Goal: Transaction & Acquisition: Purchase product/service

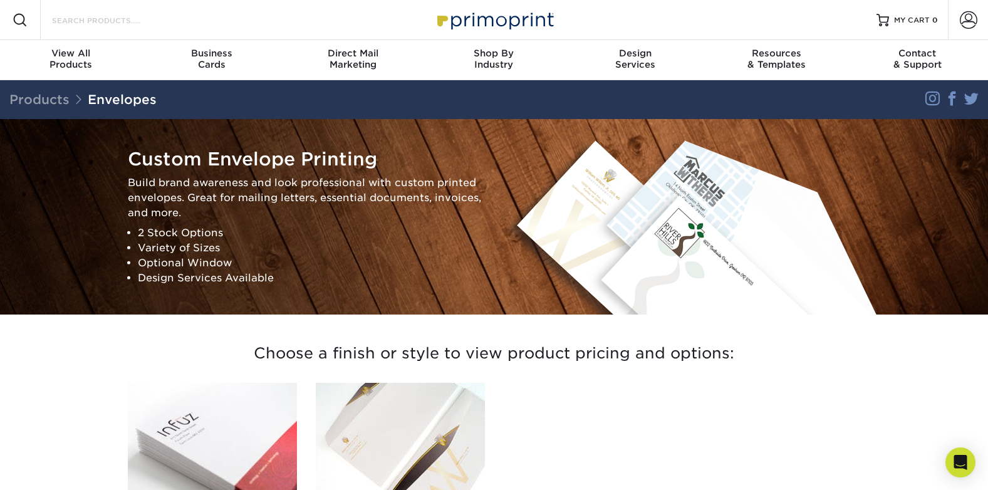
click at [165, 16] on input "Search Products" at bounding box center [112, 20] width 122 height 15
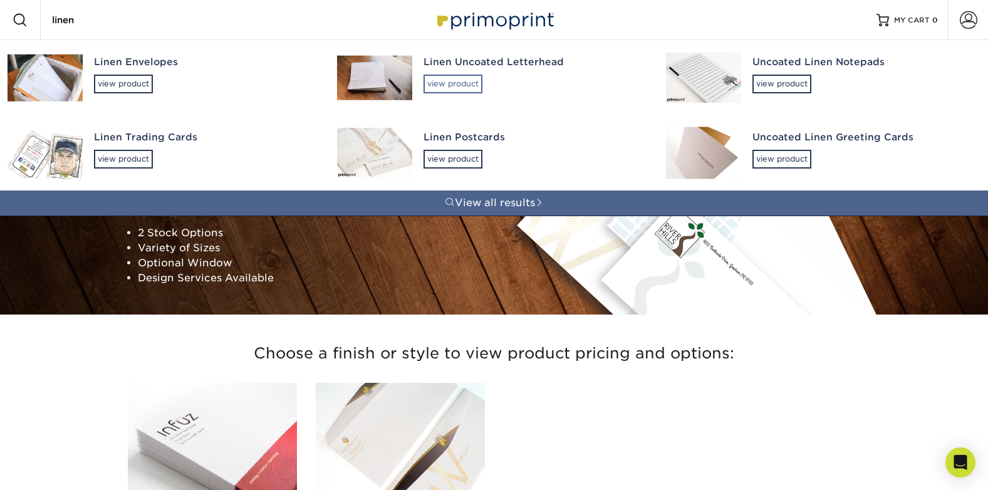
type input "linen"
click at [429, 87] on div "view product" at bounding box center [452, 84] width 59 height 19
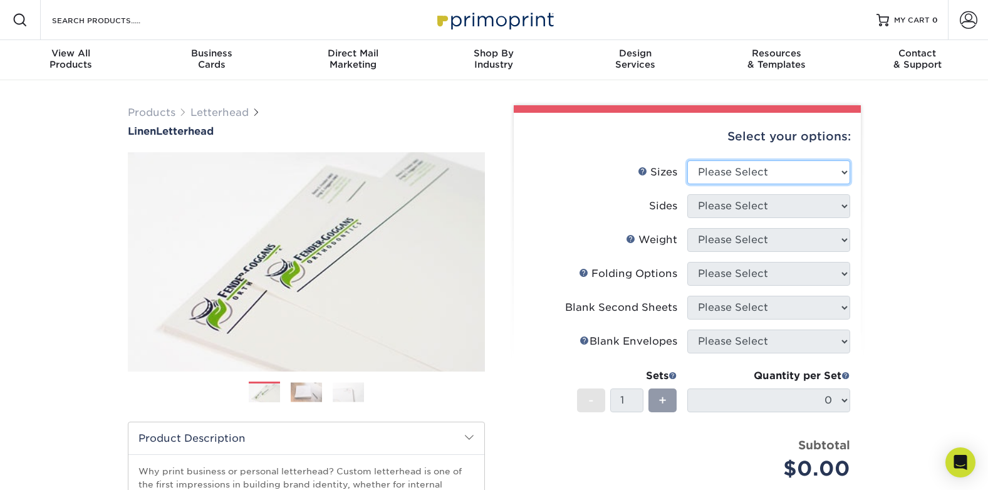
click at [815, 169] on select "Please Select 5.5" x 8.5" 8.5" x 11" 8.5" x 14" 11" x 17"" at bounding box center [768, 172] width 163 height 24
select select "8.50x11.00"
click at [687, 160] on select "Please Select 5.5" x 8.5" 8.5" x 11" 8.5" x 14" 11" x 17"" at bounding box center [768, 172] width 163 height 24
click at [795, 205] on select "Please Select Print Both Sides Print Front Only" at bounding box center [768, 206] width 163 height 24
select select "32d3c223-f82c-492b-b915-ba065a00862f"
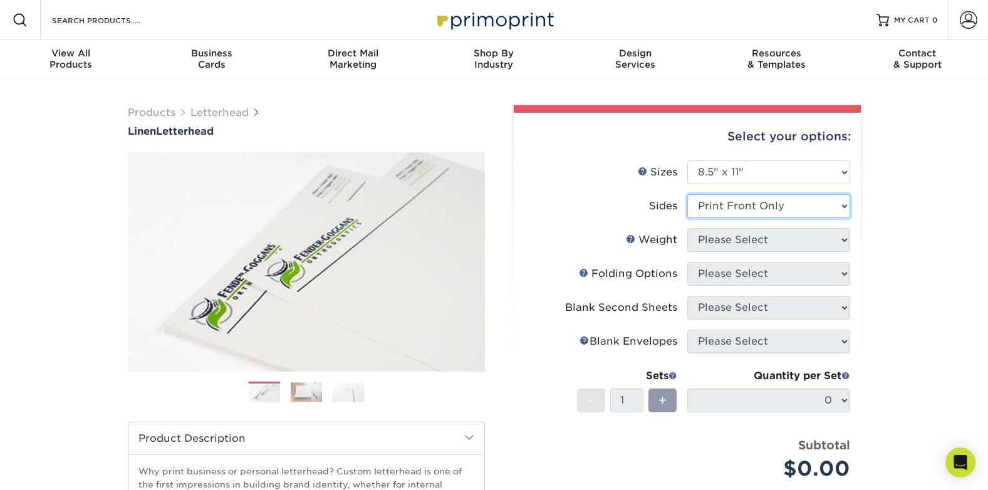
click at [687, 194] on select "Please Select Print Both Sides Print Front Only" at bounding box center [768, 206] width 163 height 24
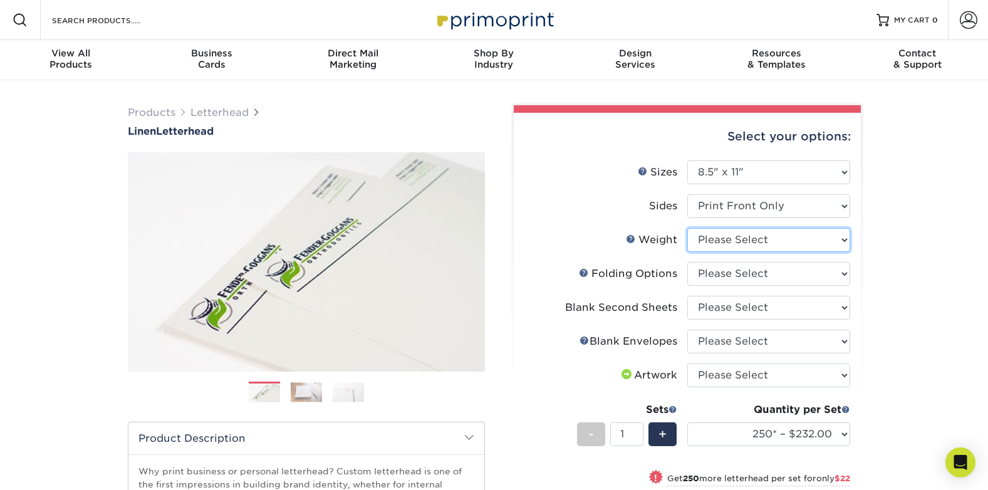
click at [832, 234] on select "Please Select 70LB" at bounding box center [768, 240] width 163 height 24
select select "70LB"
click at [687, 228] on select "Please Select 70LB" at bounding box center [768, 240] width 163 height 24
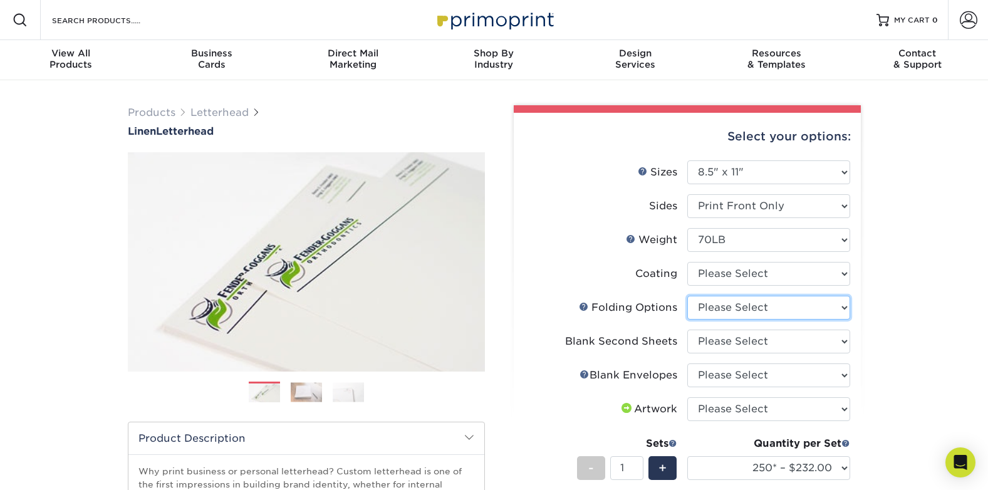
click at [827, 313] on select "Please Select FLAT - No Folding Accordion Fold Half-Fold (Vertical) Half-Fold (…" at bounding box center [768, 308] width 163 height 24
select select "9b1d5825-34d1-4721-9874-ed79abb003d7"
click at [687, 296] on select "Please Select FLAT - No Folding Accordion Fold Half-Fold (Vertical) Half-Fold (…" at bounding box center [768, 308] width 163 height 24
click at [885, 308] on div "Products [GEOGRAPHIC_DATA] Linen Letterhead Next" at bounding box center [494, 436] width 988 height 712
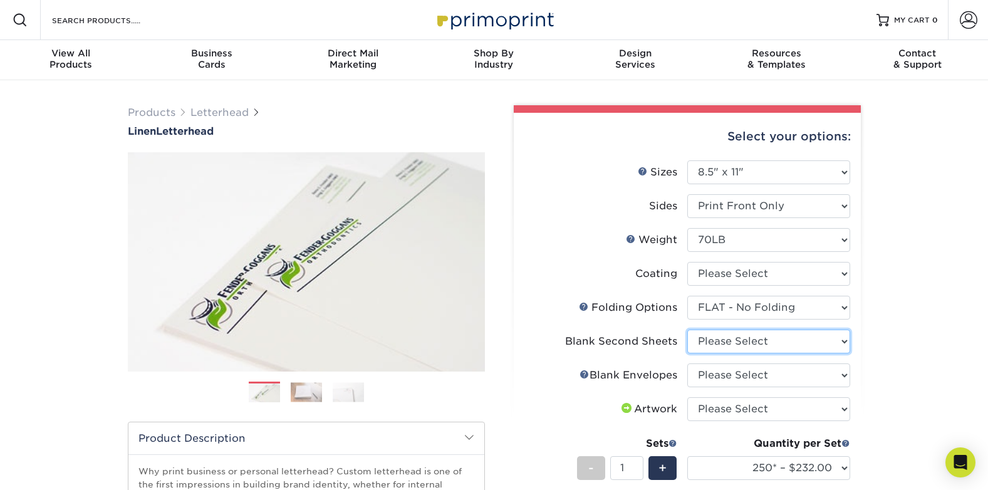
click at [826, 338] on select "Please Select No second blank sheets Yes 250 blank sheets Yes 500 blank sheets …" at bounding box center [768, 341] width 163 height 24
select select "80c01c16-d127-4b18-b8f3-2c0f873fa65b"
click at [687, 329] on select "Please Select No second blank sheets Yes 250 blank sheets Yes 500 blank sheets …" at bounding box center [768, 341] width 163 height 24
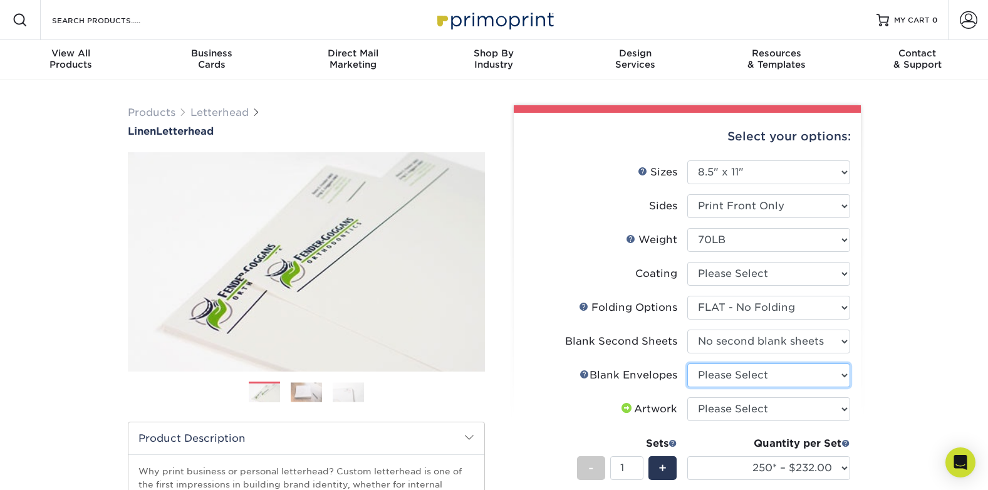
click at [820, 377] on select "Please Select No Blank Envelopes Yes 1000 Linen Envelopes NO 10 Yes 10000 Linen…" at bounding box center [768, 375] width 163 height 24
click at [687, 363] on select "Please Select No Blank Envelopes Yes 1000 Linen Envelopes NO 10 Yes 10000 Linen…" at bounding box center [768, 375] width 163 height 24
click at [798, 379] on select "Please Select No Blank Envelopes Yes 1000 Linen Envelopes NO 10 Yes 10000 Linen…" at bounding box center [768, 375] width 163 height 24
click at [687, 363] on select "Please Select No Blank Envelopes Yes 1000 Linen Envelopes NO 10 Yes 10000 Linen…" at bounding box center [768, 375] width 163 height 24
click at [813, 379] on select "Please Select No Blank Envelopes Yes 1000 Linen Envelopes NO 10 Yes 10000 Linen…" at bounding box center [768, 375] width 163 height 24
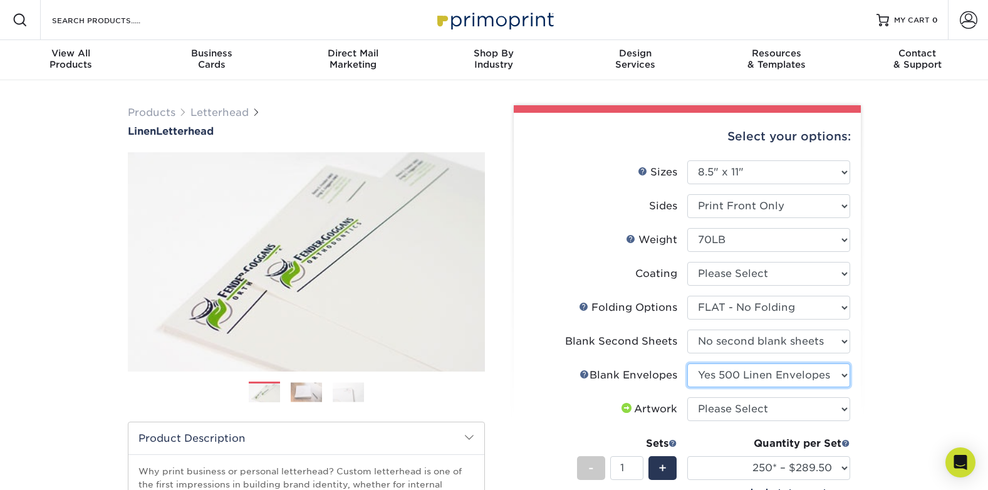
select select "9f137334-7cf0-4a73-8a74-a4df662606ea"
click at [687, 363] on select "Please Select No Blank Envelopes Yes 1000 Linen Envelopes NO 10 Yes 10000 Linen…" at bounding box center [768, 375] width 163 height 24
click at [816, 413] on select "Please Select I will upload files I need a design - $75" at bounding box center [768, 409] width 163 height 24
click at [875, 360] on div "Products [GEOGRAPHIC_DATA] Linen Letterhead Next" at bounding box center [494, 436] width 988 height 712
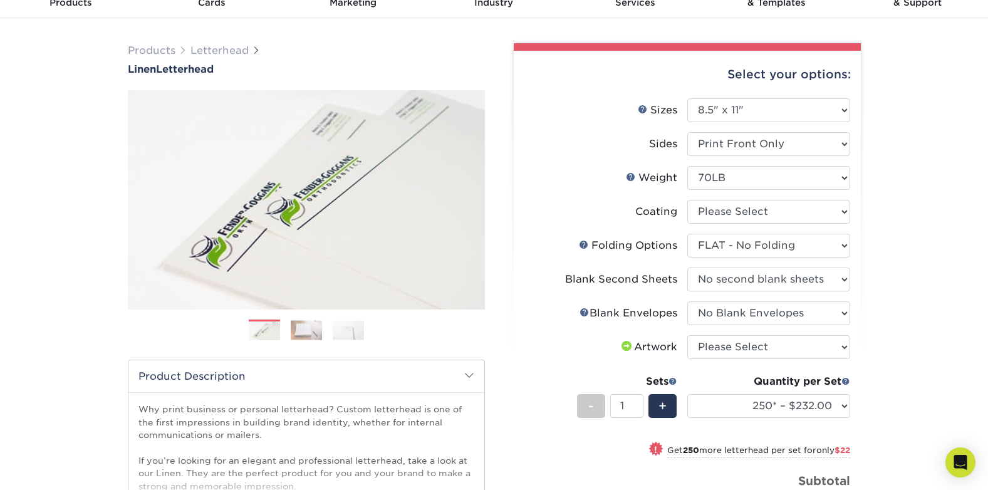
scroll to position [63, 0]
click at [829, 408] on select "250* – $232.00 500* – $254.00 750 – $269.00 1000 – $283.00 1500 – $327.00 2000 …" at bounding box center [768, 405] width 163 height 24
click at [687, 393] on select "250* – $232.00 500* – $254.00 750 – $269.00 1000 – $283.00 1500 – $327.00 2000 …" at bounding box center [768, 405] width 163 height 24
click at [839, 409] on select "250* – $232.00 500* – $254.00 750 – $269.00 1000 – $283.00 1500 – $327.00 2000 …" at bounding box center [768, 405] width 163 height 24
select select "1000 – $283.00"
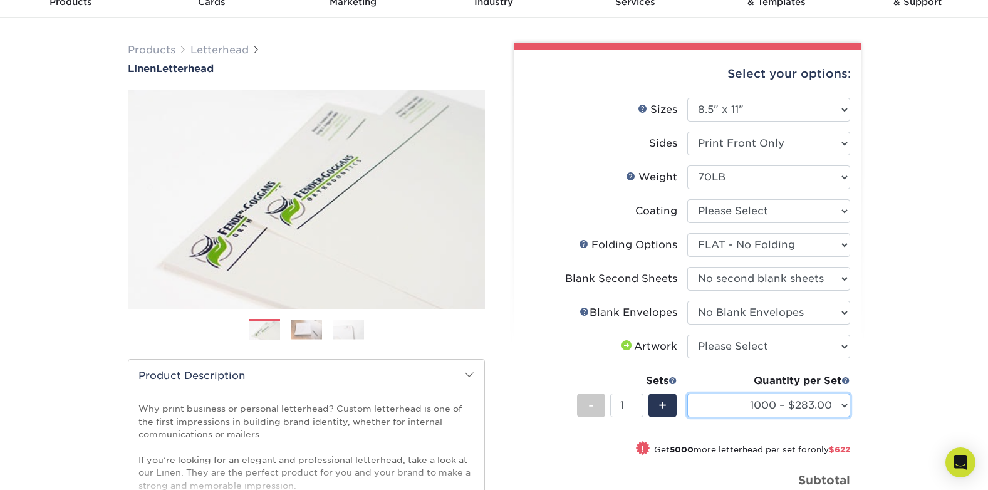
click at [687, 393] on select "250* – $232.00 500* – $254.00 750 – $269.00 1000 – $283.00 1500 – $327.00 2000 …" at bounding box center [768, 405] width 163 height 24
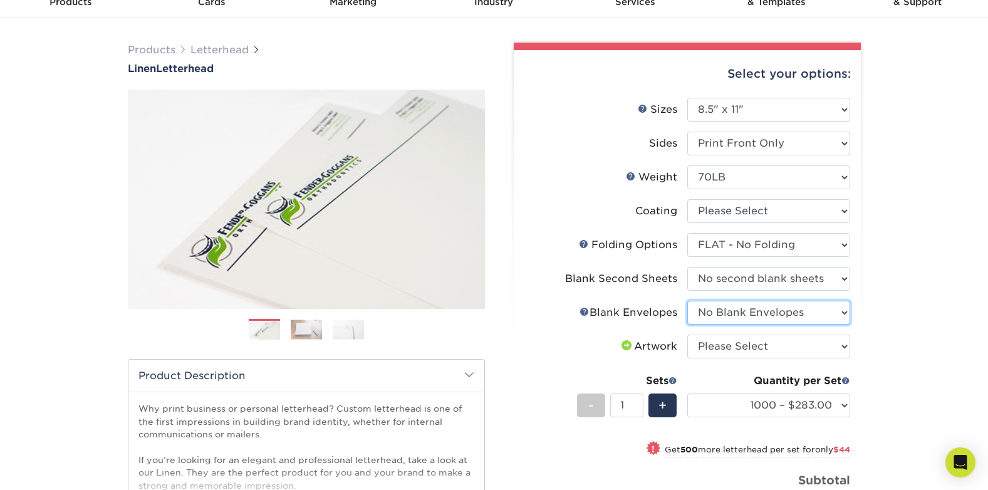
click at [762, 314] on select "Please Select No Blank Envelopes Yes 1000 Linen Envelopes NO 10 Yes 10000 Linen…" at bounding box center [768, 313] width 163 height 24
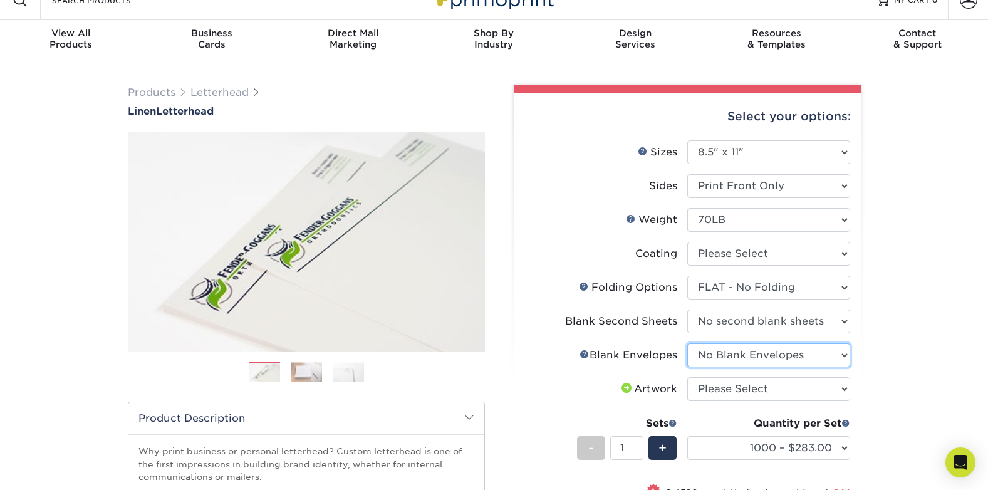
scroll to position [0, 0]
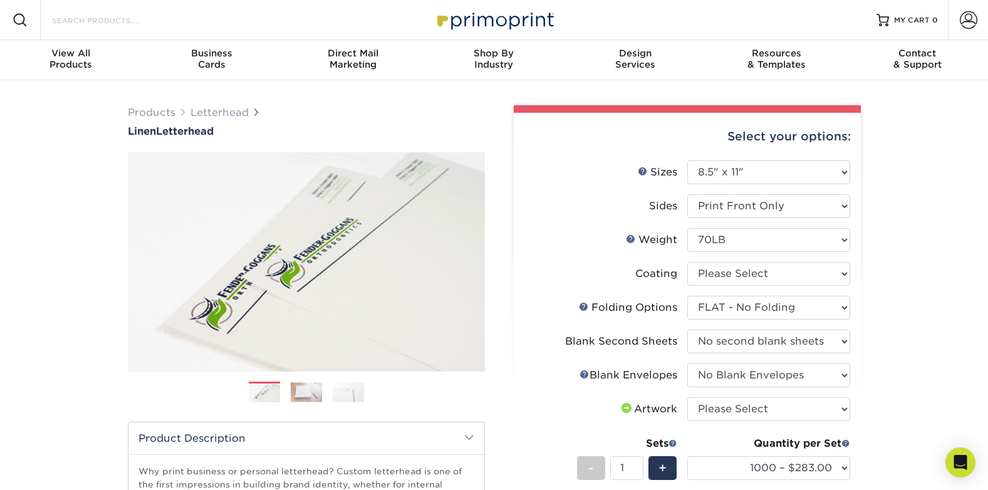
click at [106, 23] on input "Search Products" at bounding box center [112, 20] width 122 height 15
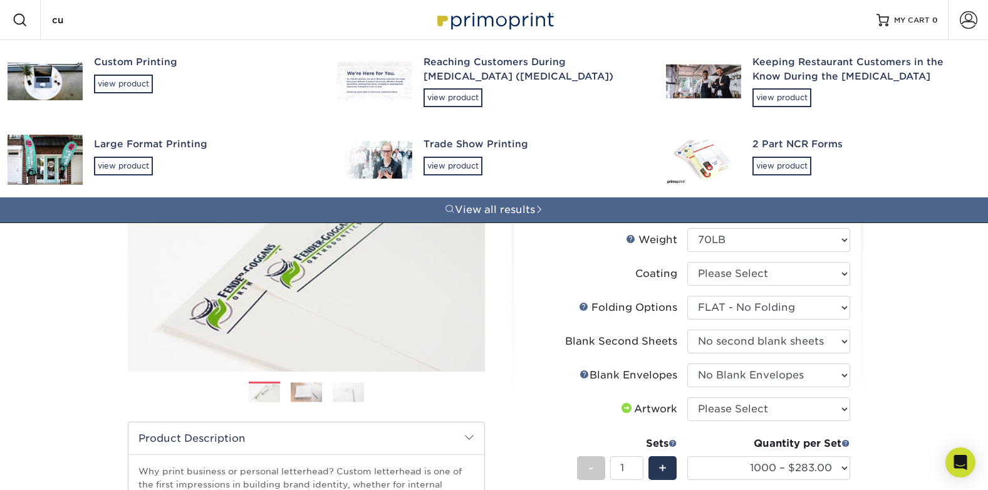
type input "c"
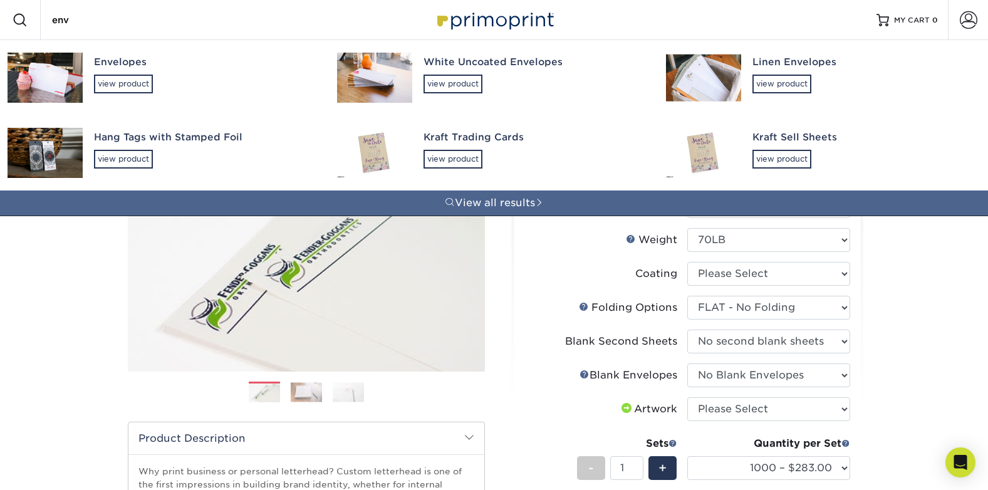
type input "enve"
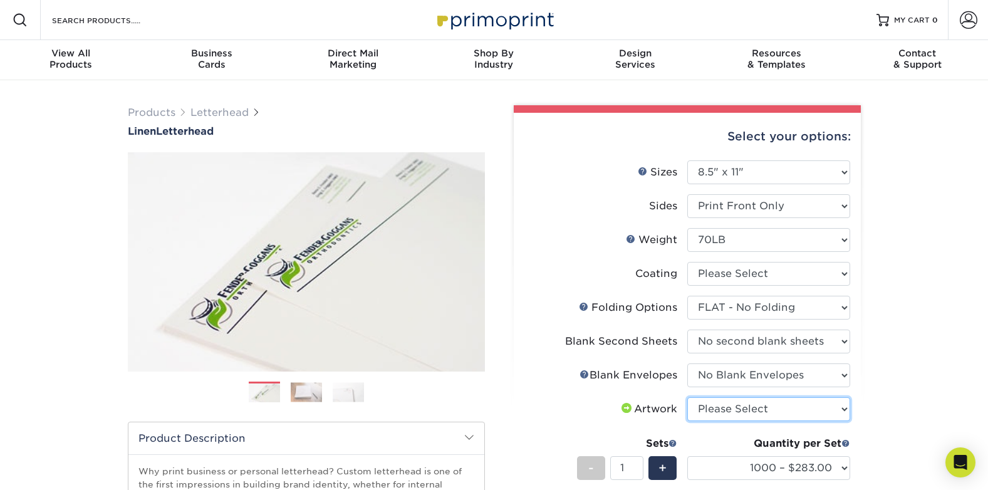
click at [765, 413] on select "Please Select I will upload files I need a design - $75" at bounding box center [768, 409] width 163 height 24
select select "upload"
click at [687, 397] on select "Please Select I will upload files I need a design - $75" at bounding box center [768, 409] width 163 height 24
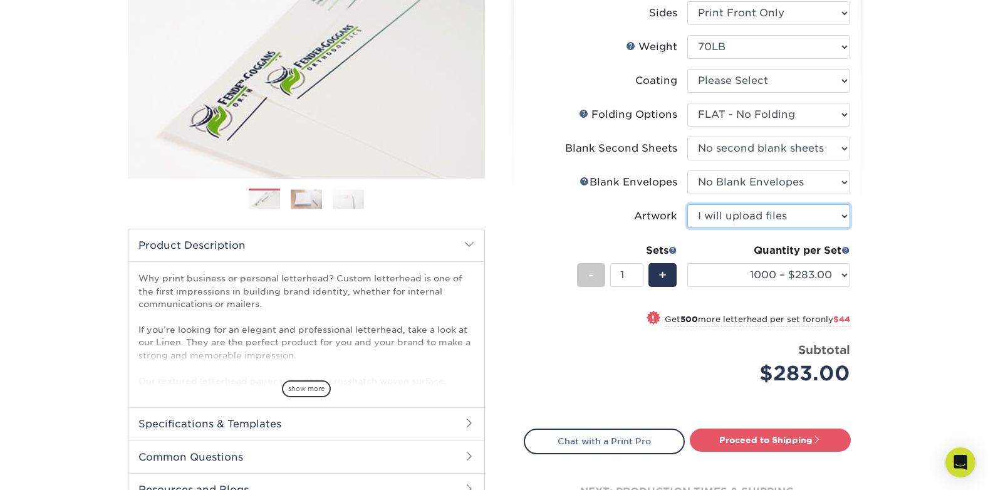
scroll to position [188, 0]
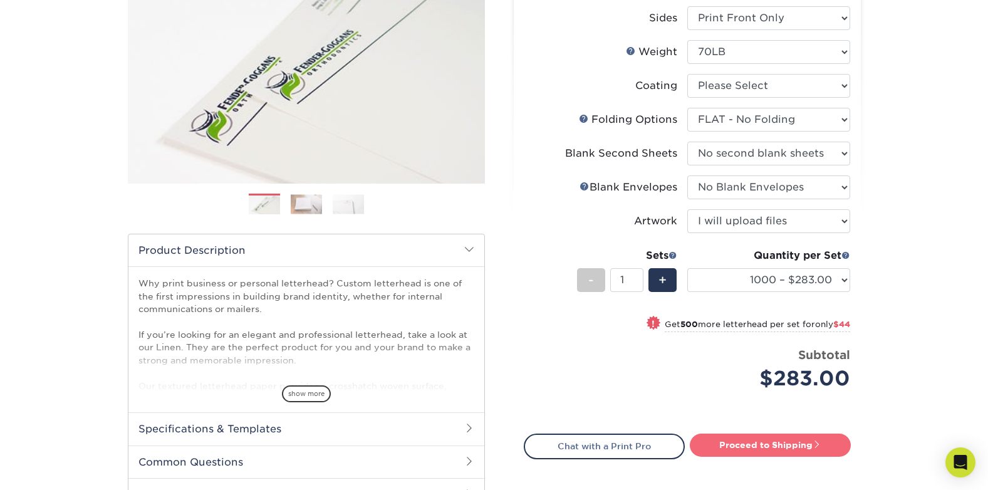
click at [759, 445] on link "Proceed to Shipping" at bounding box center [769, 444] width 161 height 23
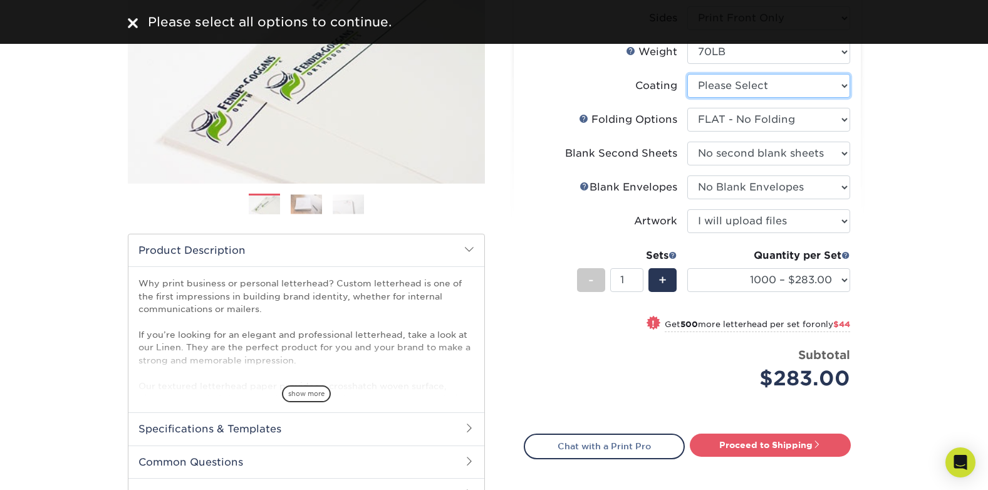
click at [787, 90] on select at bounding box center [768, 86] width 163 height 24
select select "3e7618de-abca-4bda-9f97-8b9129e913d8"
click at [687, 74] on select at bounding box center [768, 86] width 163 height 24
select select "-1"
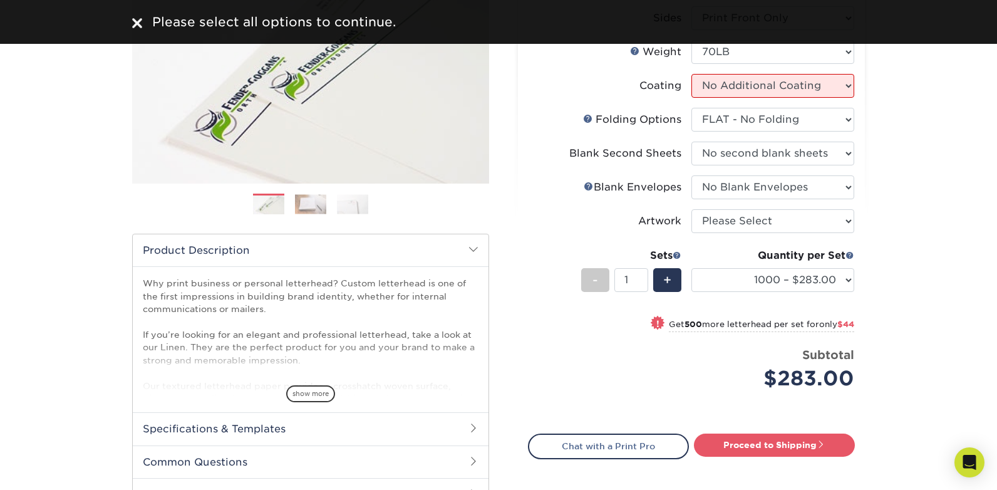
select select "-1"
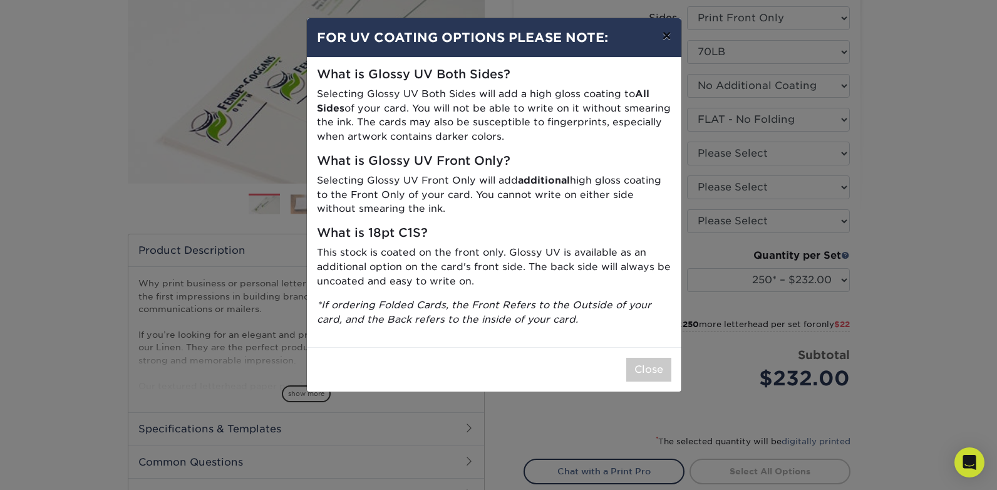
click at [664, 38] on button "×" at bounding box center [666, 35] width 29 height 35
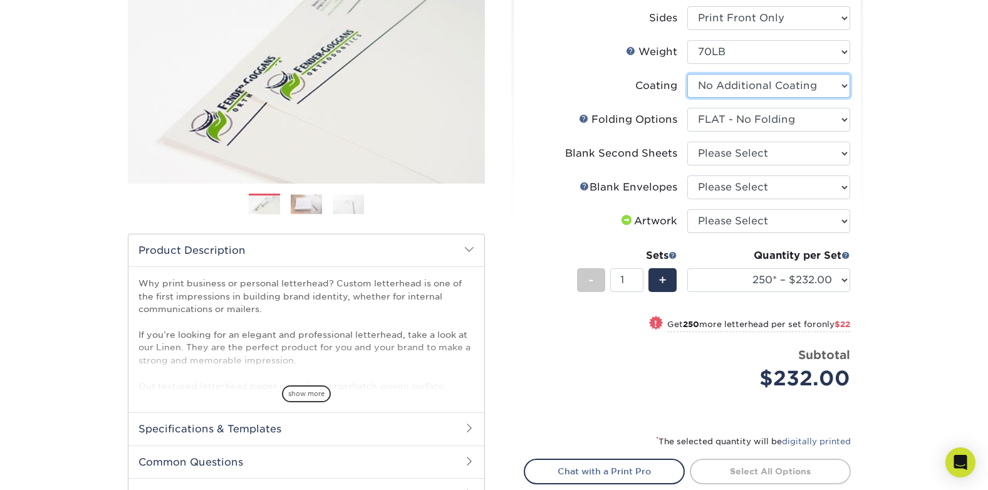
click at [789, 89] on select at bounding box center [768, 86] width 163 height 24
click at [789, 90] on select at bounding box center [768, 86] width 163 height 24
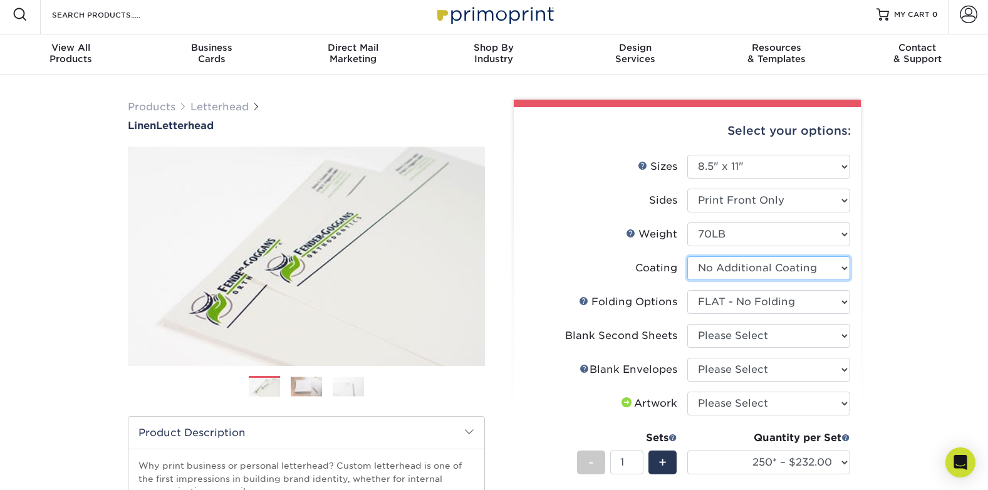
scroll to position [0, 0]
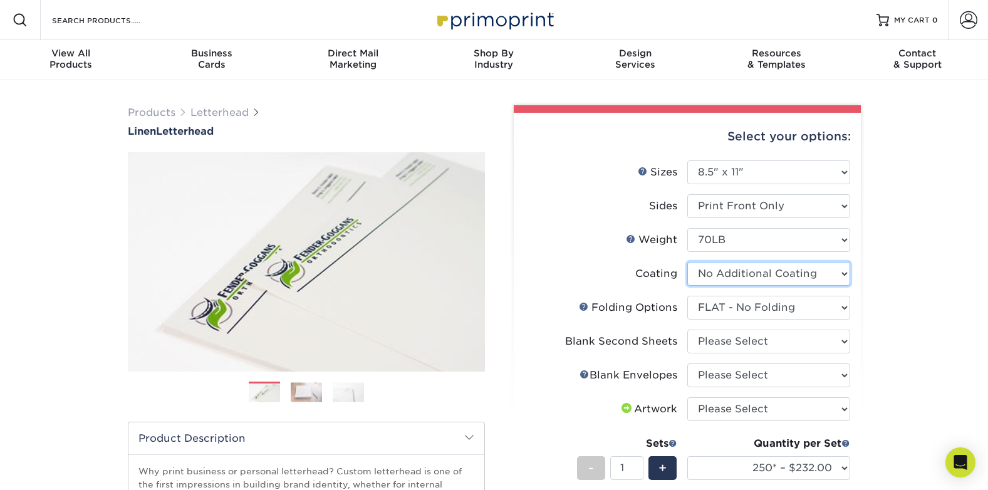
click at [746, 269] on select at bounding box center [768, 274] width 163 height 24
select select "-1"
click at [687, 262] on select at bounding box center [768, 274] width 163 height 24
select select
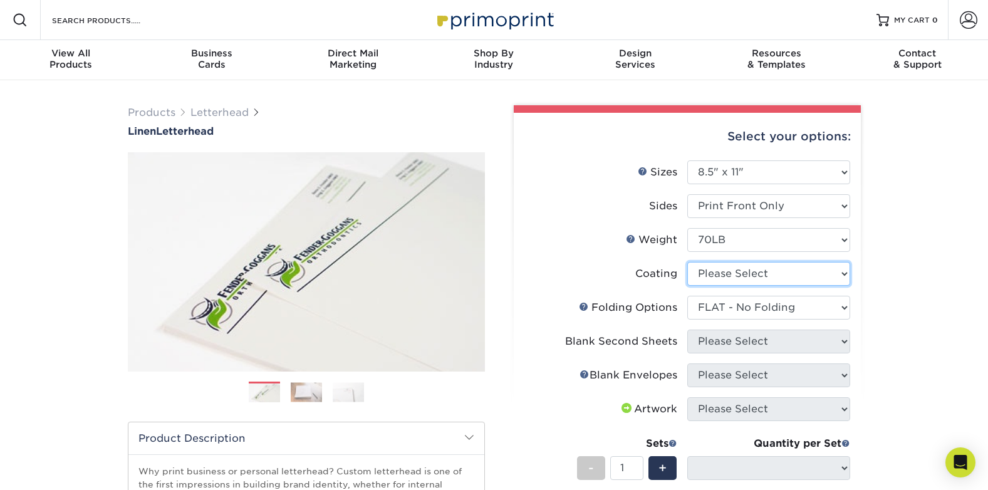
click at [763, 274] on select at bounding box center [768, 274] width 163 height 24
select select "3e7618de-abca-4bda-9f97-8b9129e913d8"
click at [687, 262] on select at bounding box center [768, 274] width 163 height 24
select select "-1"
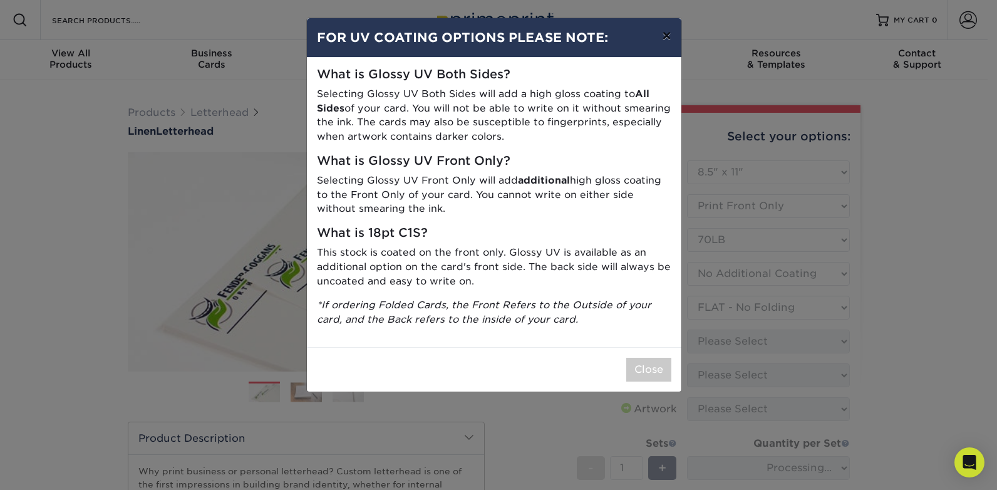
click at [668, 34] on button "×" at bounding box center [666, 35] width 29 height 35
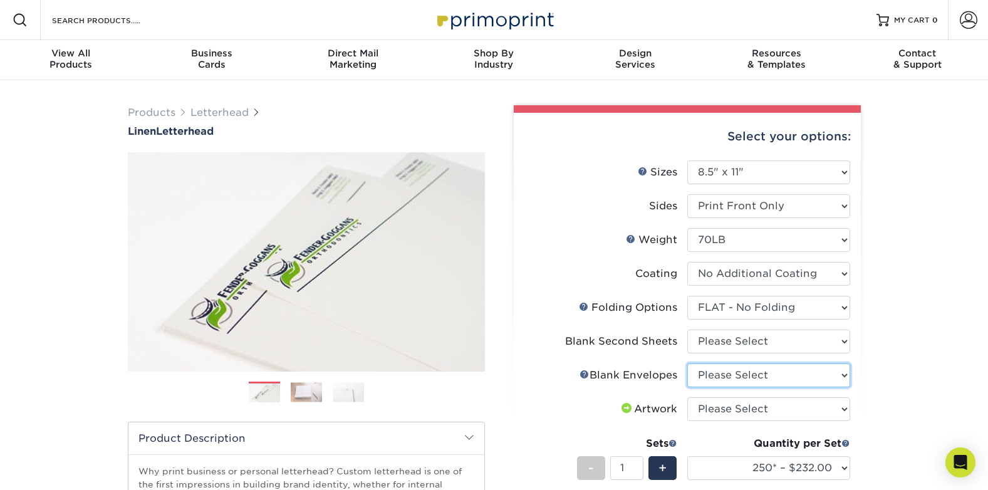
click at [783, 379] on select "Please Select No Blank Envelopes Yes 1000 Linen Envelopes NO 10 Yes 10000 Linen…" at bounding box center [768, 375] width 163 height 24
select select "9f137334-7cf0-4a73-8a74-a4df662606ea"
click at [687, 363] on select "Please Select No Blank Envelopes Yes 1000 Linen Envelopes NO 10 Yes 10000 Linen…" at bounding box center [768, 375] width 163 height 24
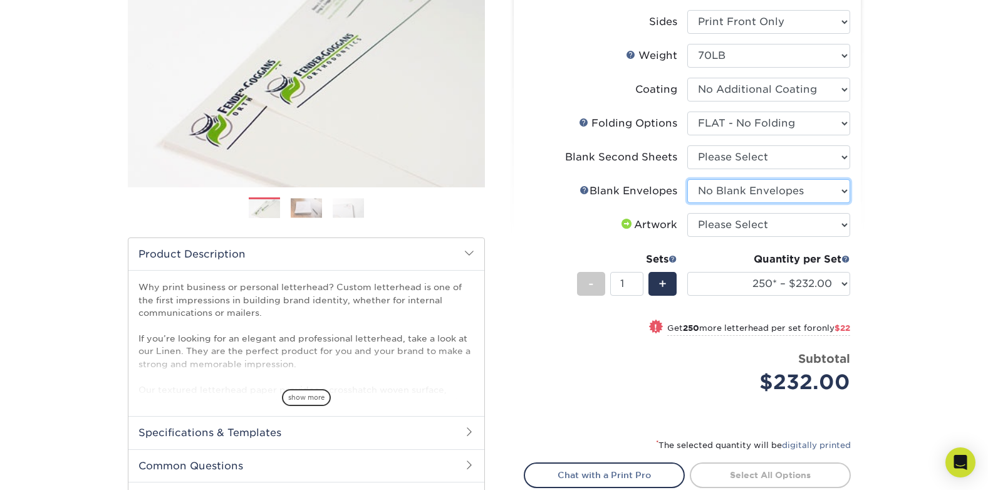
scroll to position [188, 0]
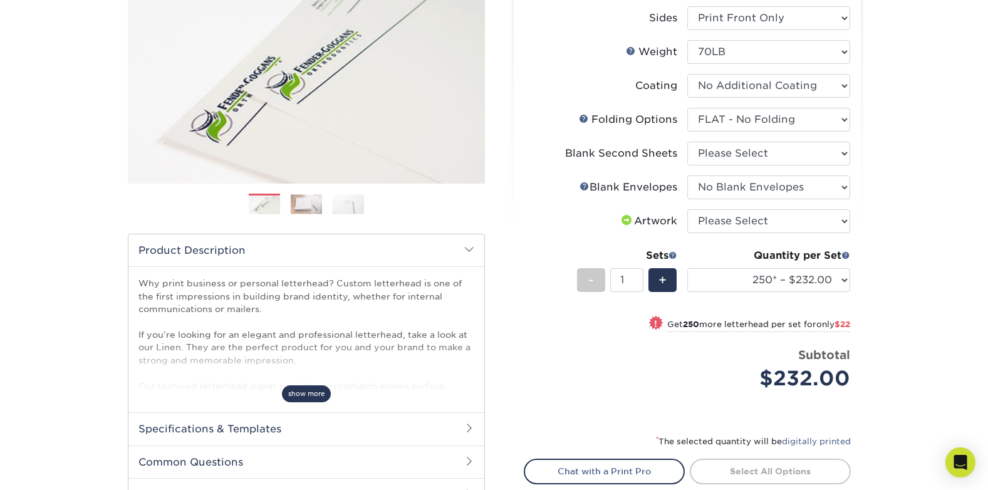
click at [305, 390] on span "show more" at bounding box center [306, 393] width 49 height 17
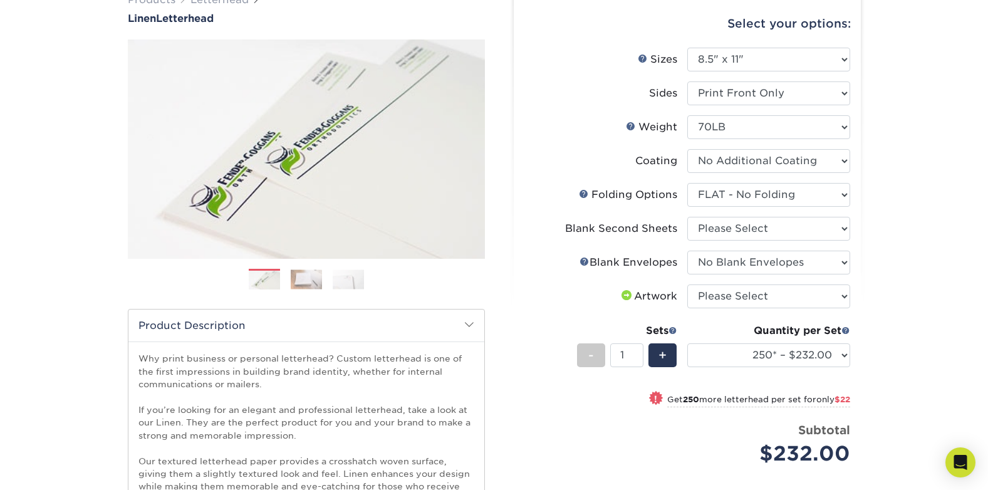
scroll to position [0, 0]
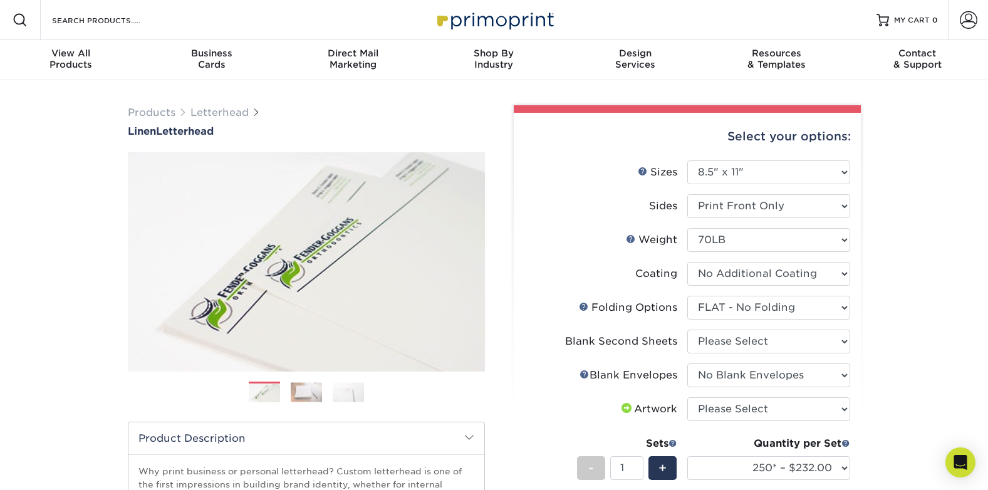
click at [302, 387] on img at bounding box center [306, 391] width 31 height 19
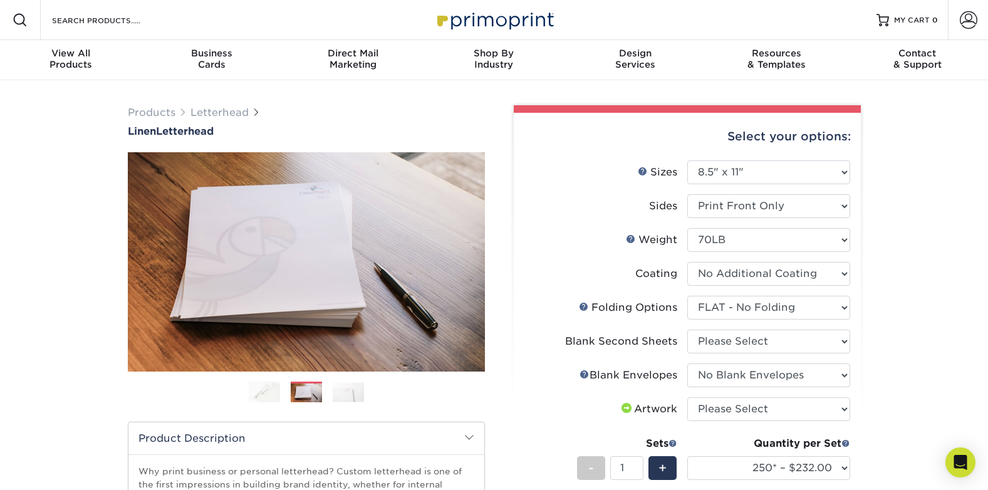
click at [329, 395] on ol at bounding box center [306, 396] width 357 height 30
click at [341, 396] on img at bounding box center [348, 391] width 31 height 19
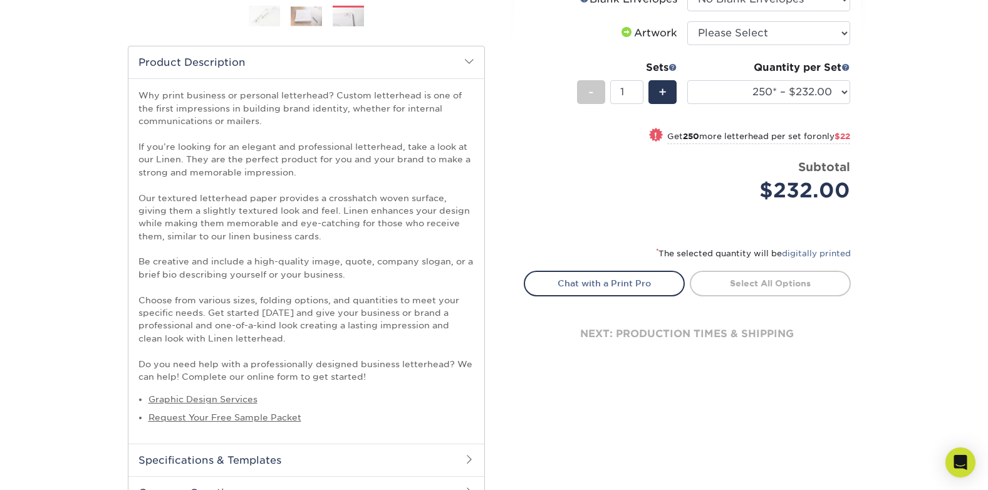
scroll to position [438, 0]
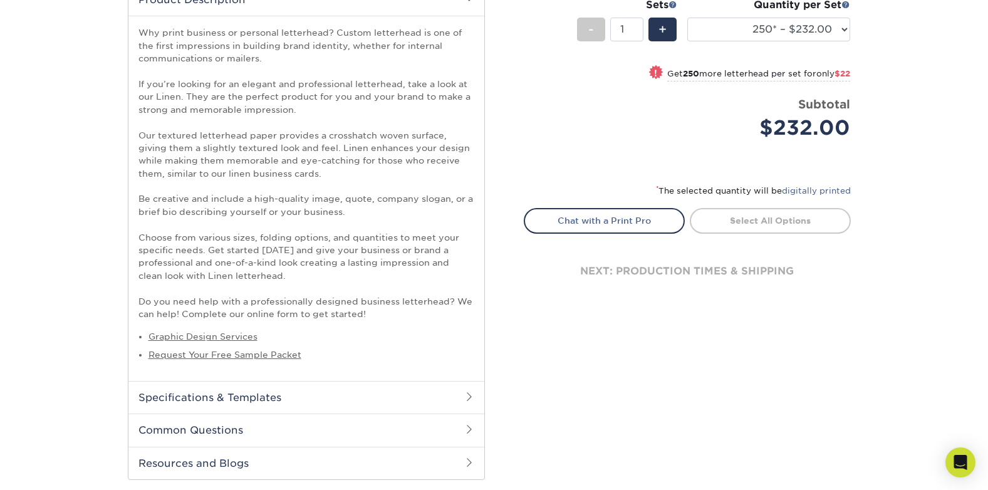
click at [207, 428] on h2 "Common Questions" at bounding box center [306, 429] width 356 height 33
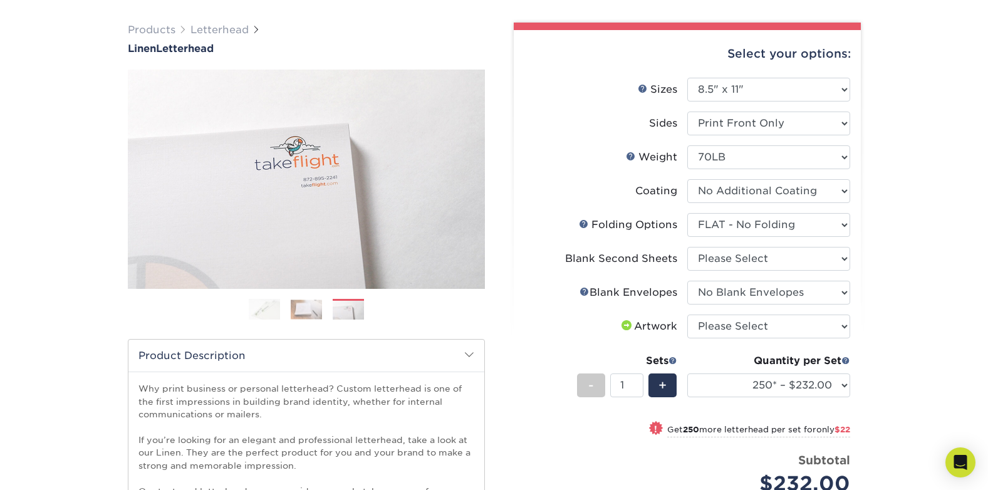
scroll to position [0, 0]
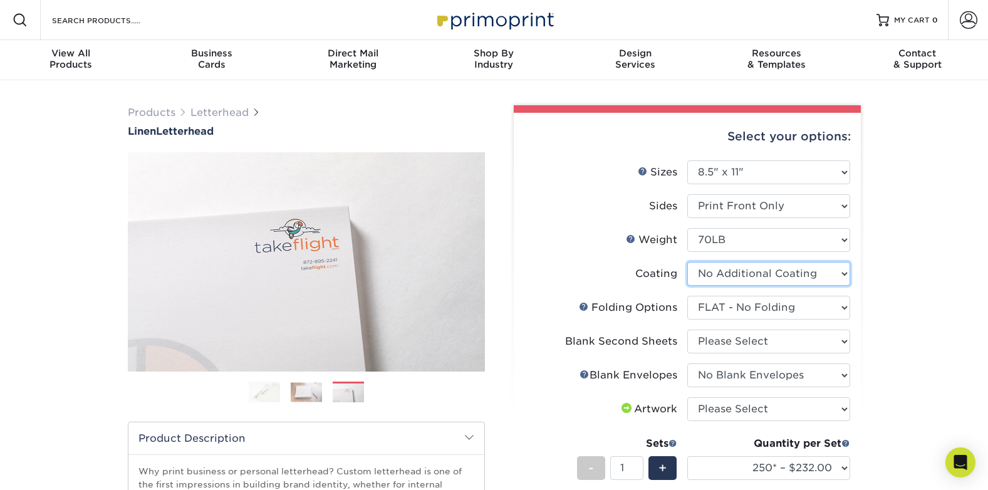
click at [797, 276] on select at bounding box center [768, 274] width 163 height 24
click at [791, 274] on select at bounding box center [768, 274] width 163 height 24
select select "-1"
click at [687, 262] on select at bounding box center [768, 274] width 163 height 24
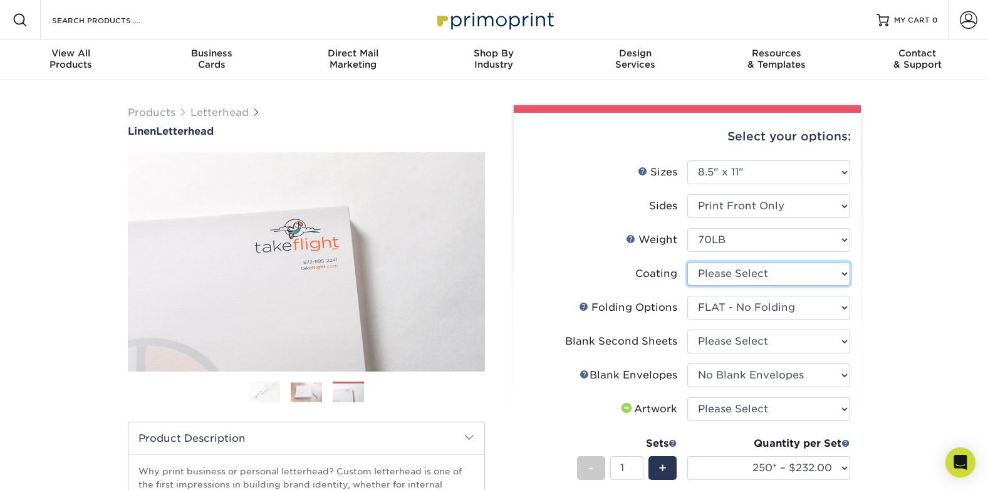
select select "-1"
select select
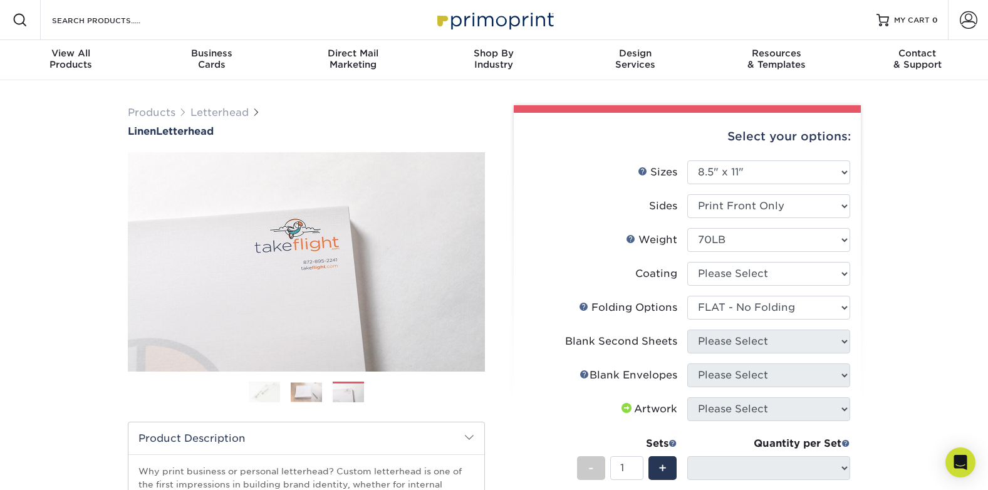
click at [854, 344] on div "Select your options: Sizes Help Sizes Please Select 5.5" x 8.5" 8.5" x 11" 8.5"…" at bounding box center [687, 420] width 347 height 614
click at [764, 275] on select at bounding box center [768, 274] width 163 height 24
select select "3e7618de-abca-4bda-9f97-8b9129e913d8"
click at [687, 262] on select at bounding box center [768, 274] width 163 height 24
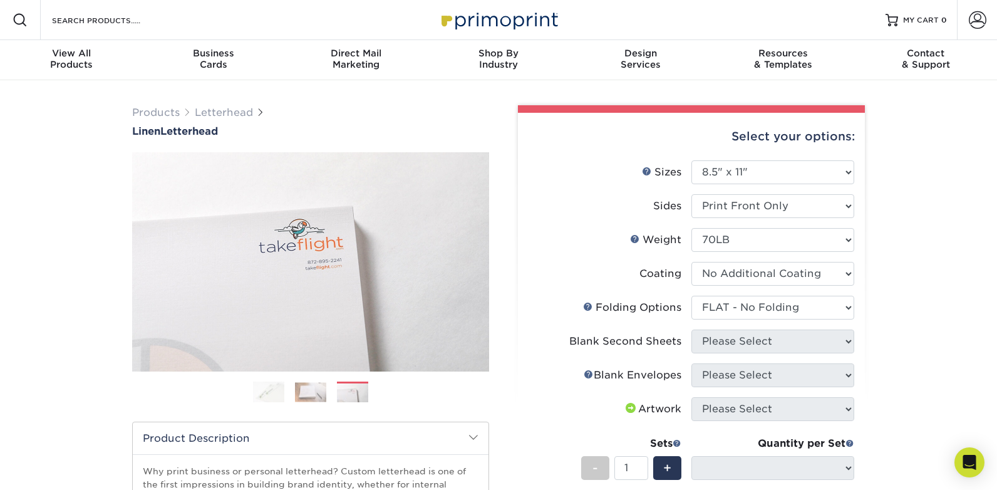
select select "-1"
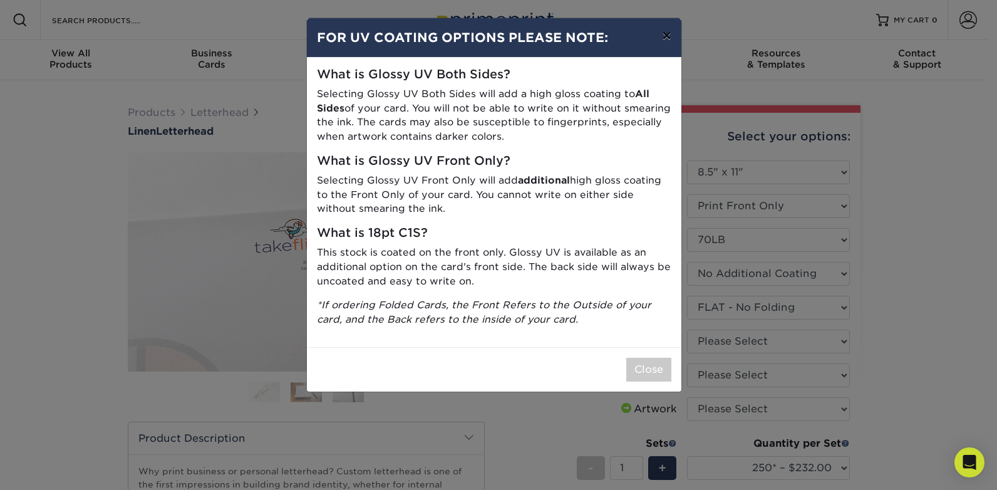
click at [668, 33] on button "×" at bounding box center [666, 35] width 29 height 35
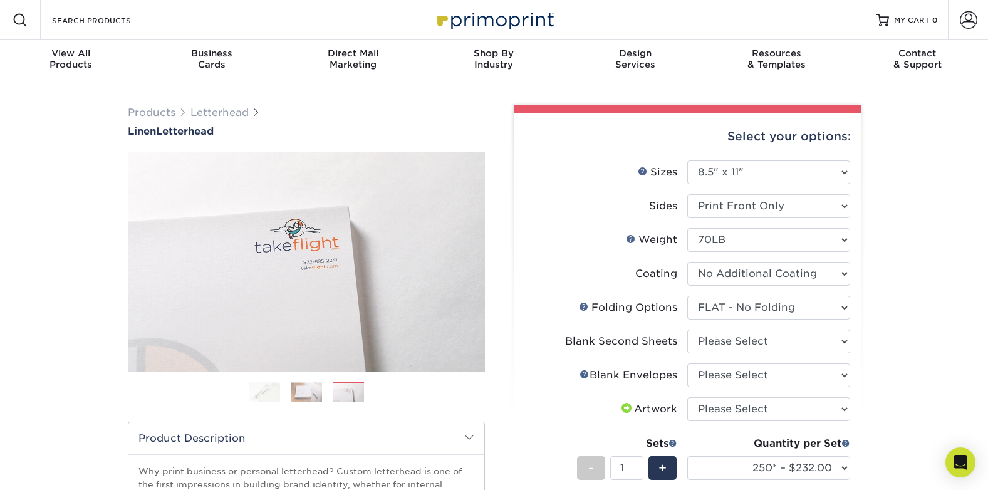
scroll to position [63, 0]
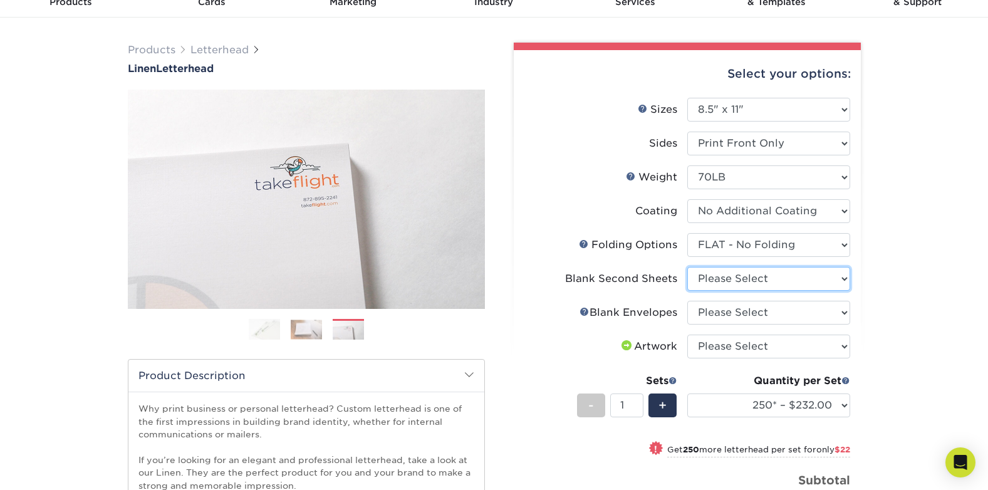
click at [751, 281] on select "Please Select No second blank sheets Yes 250 blank sheets Yes 500 blank sheets …" at bounding box center [768, 279] width 163 height 24
select select "80c01c16-d127-4b18-b8f3-2c0f873fa65b"
click at [687, 267] on select "Please Select No second blank sheets Yes 250 blank sheets Yes 500 blank sheets …" at bounding box center [768, 279] width 163 height 24
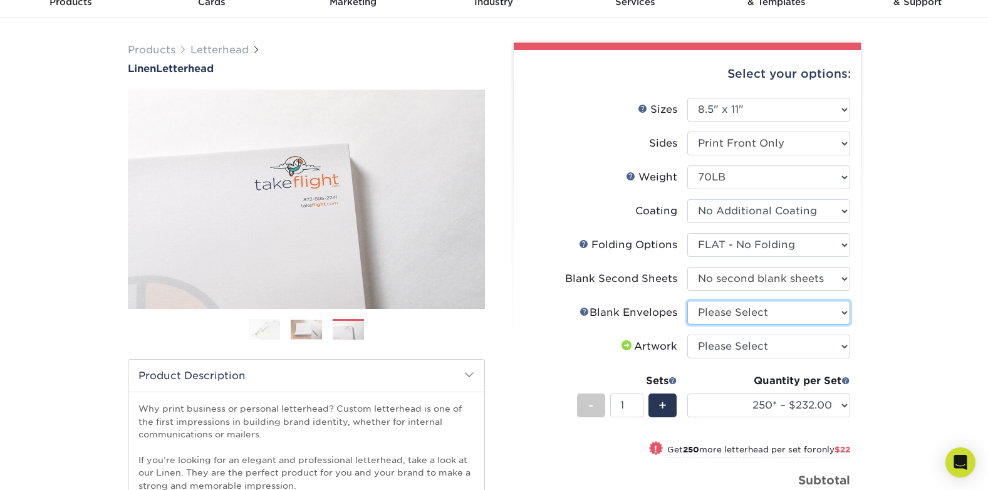
click at [726, 318] on select "Please Select No Blank Envelopes Yes 1000 Linen Envelopes NO 10 Yes 10000 Linen…" at bounding box center [768, 313] width 163 height 24
click at [687, 301] on select "Please Select No Blank Envelopes Yes 1000 Linen Envelopes NO 10 Yes 10000 Linen…" at bounding box center [768, 313] width 163 height 24
click at [837, 316] on select "Please Select No Blank Envelopes Yes 1000 Linen Envelopes NO 10 Yes 10000 Linen…" at bounding box center [768, 313] width 163 height 24
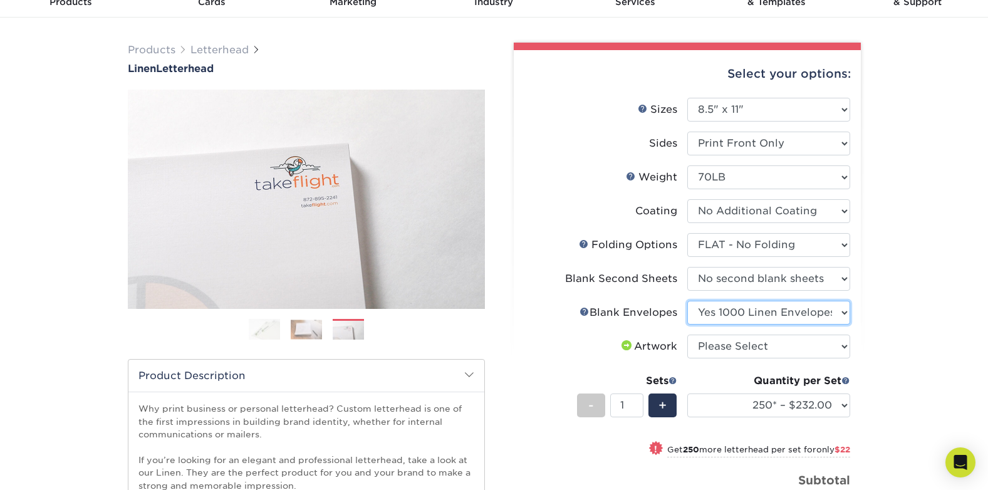
click at [687, 301] on select "Please Select No Blank Envelopes Yes 1000 Linen Envelopes NO 10 Yes 10000 Linen…" at bounding box center [768, 313] width 163 height 24
click at [788, 316] on select "Please Select No Blank Envelopes Yes 1000 Linen Envelopes NO 10 Yes 10000 Linen…" at bounding box center [768, 313] width 163 height 24
select select "9f137334-7cf0-4a73-8a74-a4df662606ea"
click at [687, 301] on select "Please Select No Blank Envelopes Yes 1000 Linen Envelopes NO 10 Yes 10000 Linen…" at bounding box center [768, 313] width 163 height 24
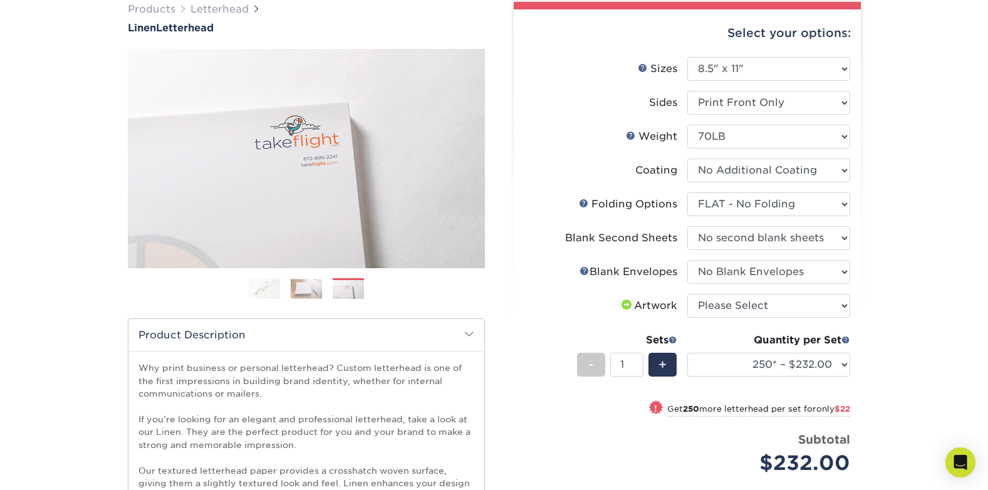
scroll to position [188, 0]
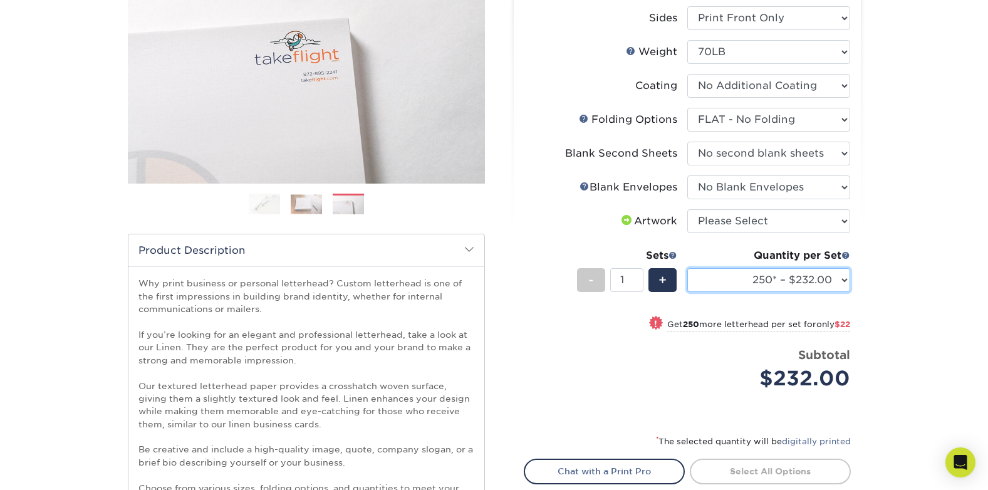
click at [832, 276] on select "250* – $232.00 500* – $254.00 750 – $269.00 1000 – $283.00 1500 – $327.00 2000 …" at bounding box center [768, 280] width 163 height 24
select select "1000 – $283.00"
click at [687, 268] on select "250* – $232.00 500* – $254.00 750 – $269.00 1000 – $283.00 1500 – $327.00 2000 …" at bounding box center [768, 280] width 163 height 24
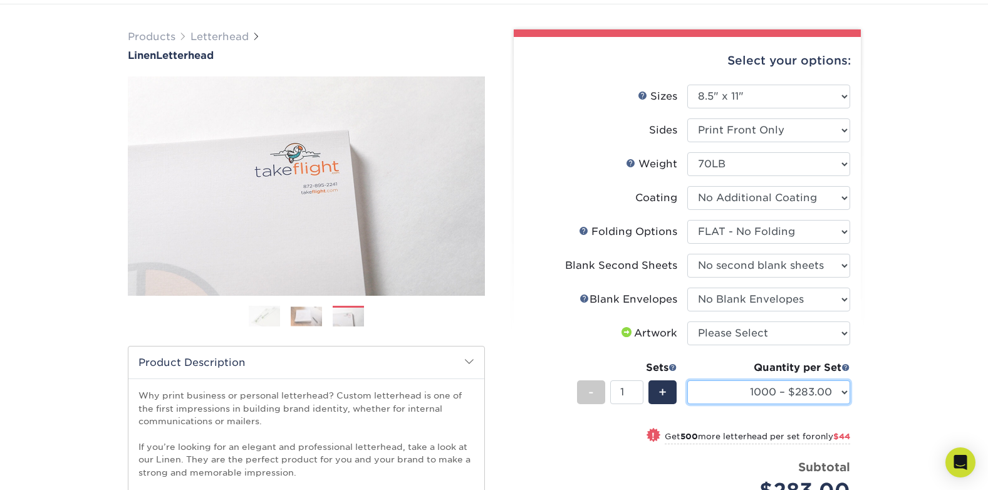
scroll to position [63, 0]
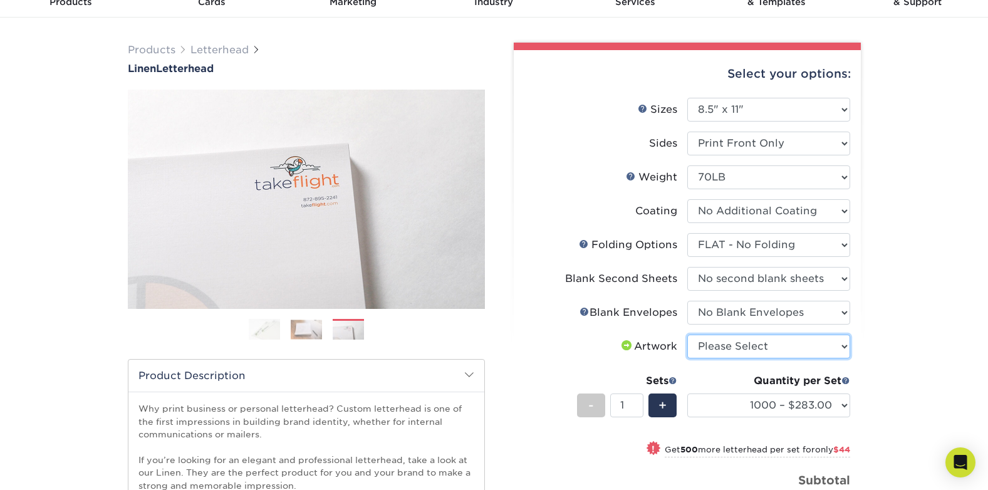
click at [709, 348] on select "Please Select I will upload files I need a design - $75" at bounding box center [768, 346] width 163 height 24
select select "upload"
click at [687, 334] on select "Please Select I will upload files I need a design - $75" at bounding box center [768, 346] width 163 height 24
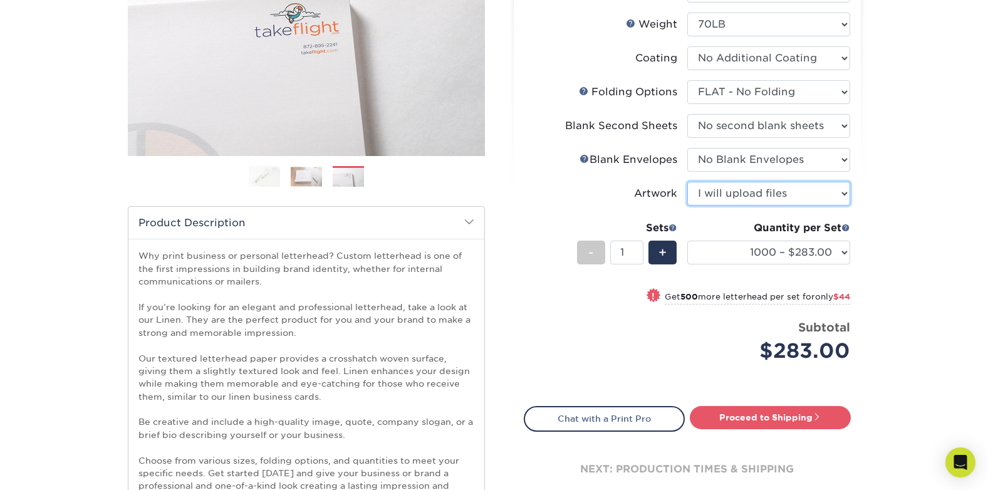
scroll to position [376, 0]
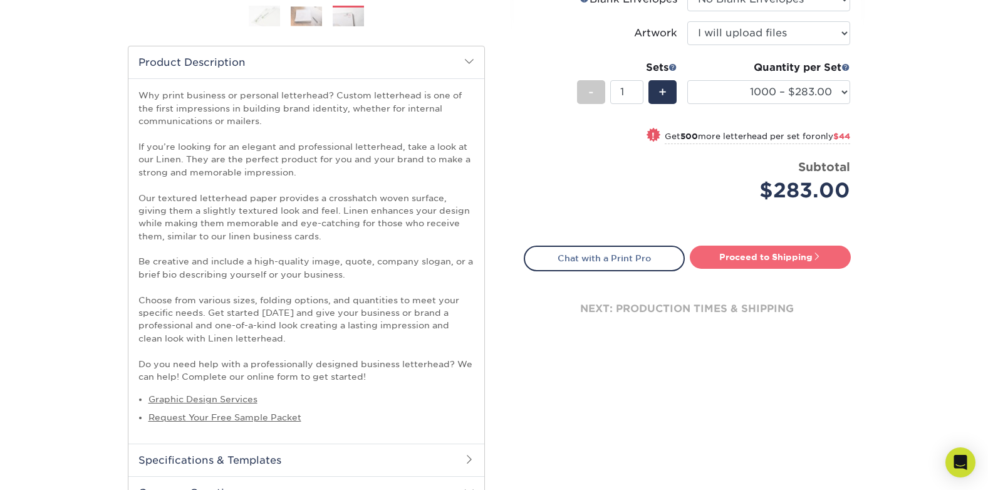
click at [797, 258] on link "Proceed to Shipping" at bounding box center [769, 256] width 161 height 23
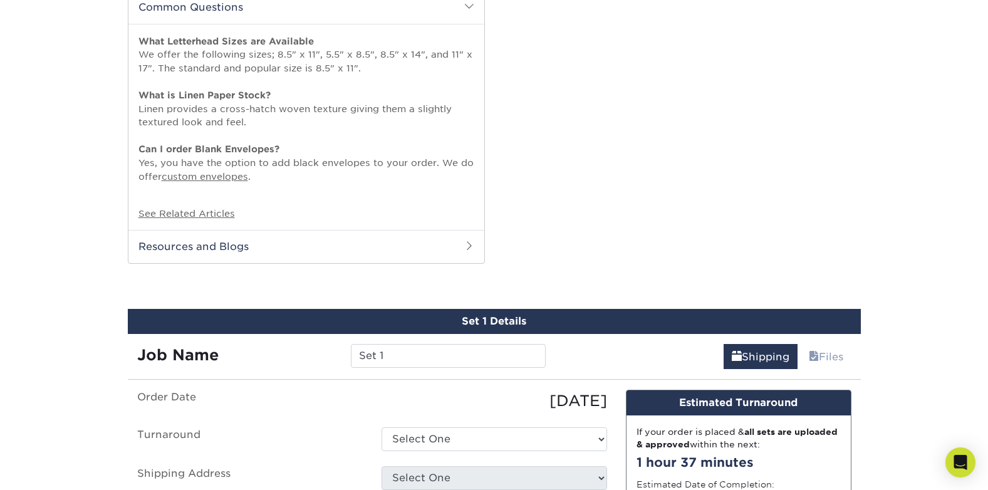
scroll to position [1063, 0]
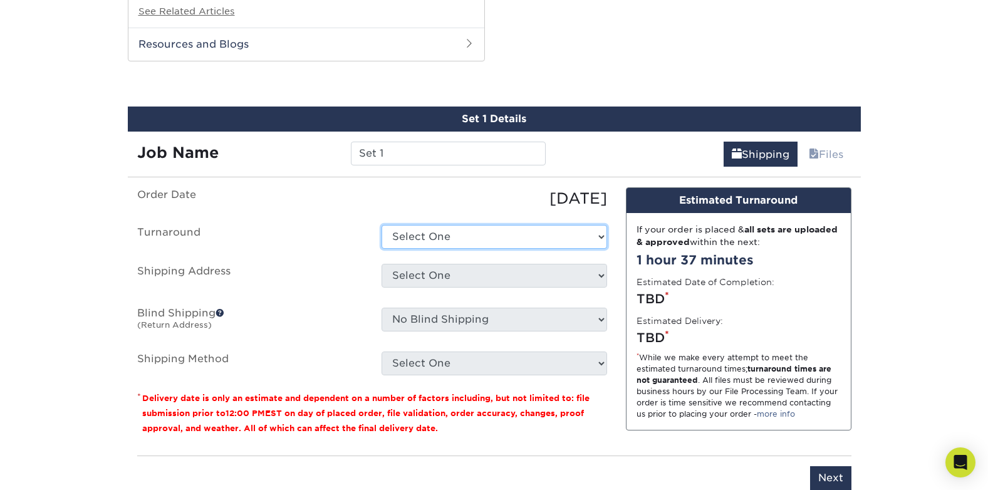
click at [486, 241] on select "Select One 2-4 Business Days 2 Day Next Business Day" at bounding box center [493, 237] width 225 height 24
select select "9bad5852-1f25-45a3-b890-c70065aea57a"
click at [381, 225] on select "Select One 2-4 Business Days 2 Day Next Business Day" at bounding box center [493, 237] width 225 height 24
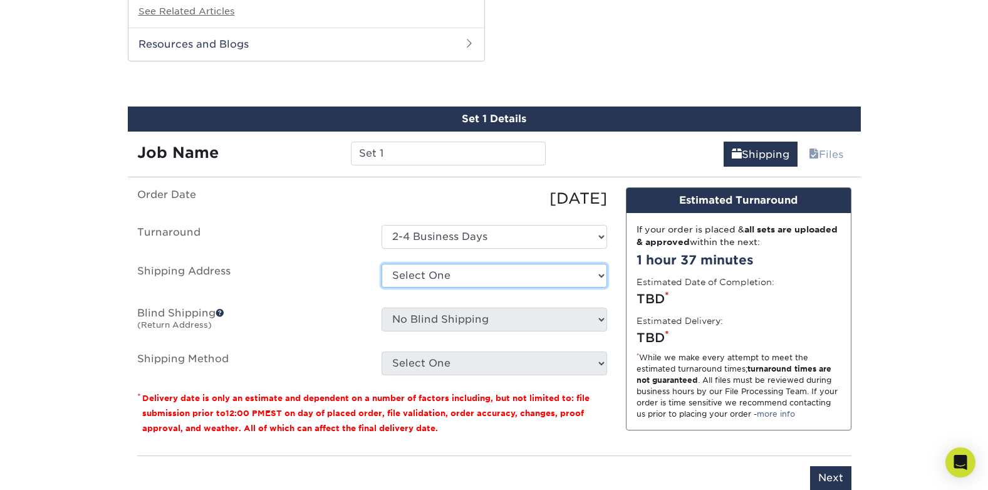
click at [487, 274] on select "Select One + Add New Address - Login" at bounding box center [493, 276] width 225 height 24
select select "newaddress"
click at [381, 264] on select "Select One + Add New Address - Login" at bounding box center [493, 276] width 225 height 24
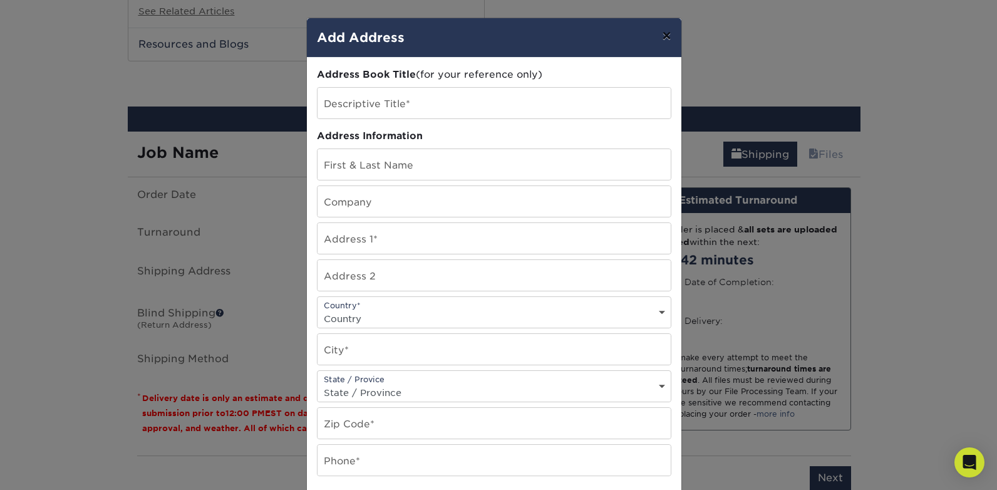
click at [657, 29] on button "×" at bounding box center [666, 35] width 29 height 35
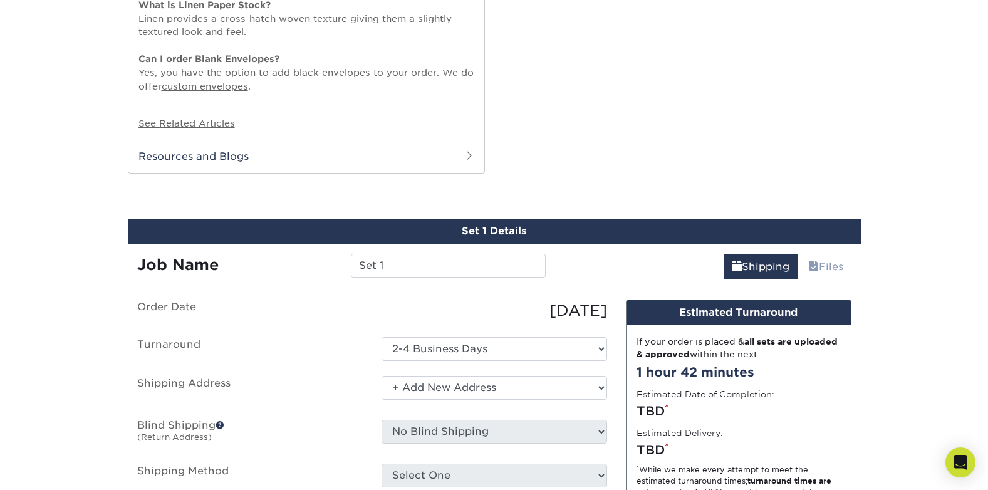
scroll to position [1189, 0]
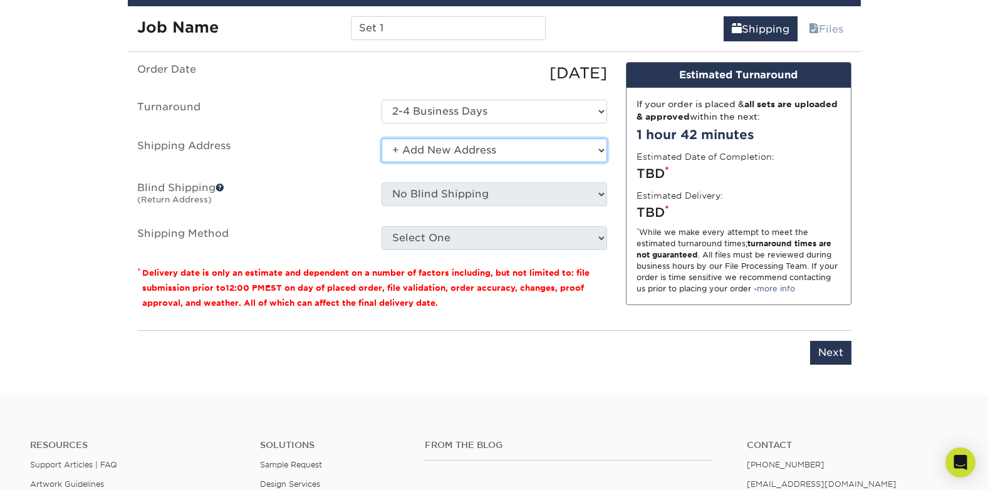
click at [547, 148] on select "Select One + Add New Address - Login" at bounding box center [493, 150] width 225 height 24
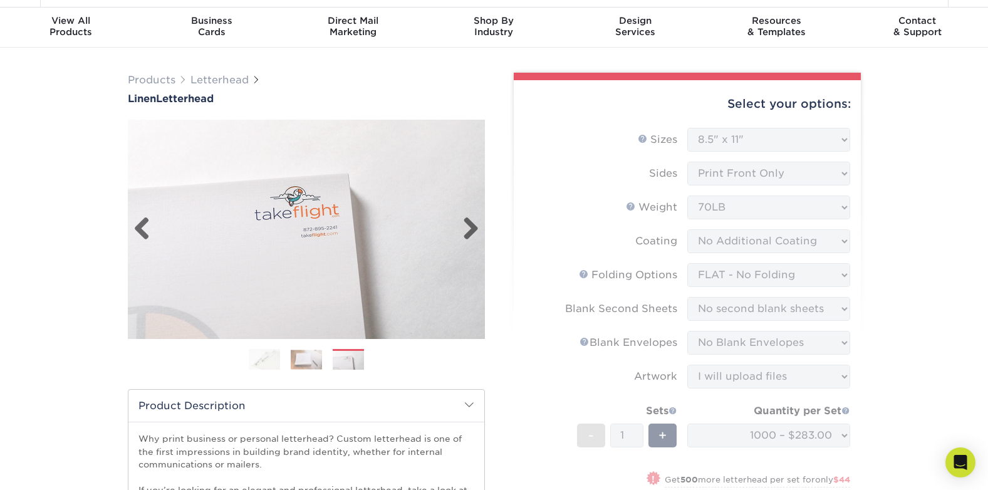
scroll to position [0, 0]
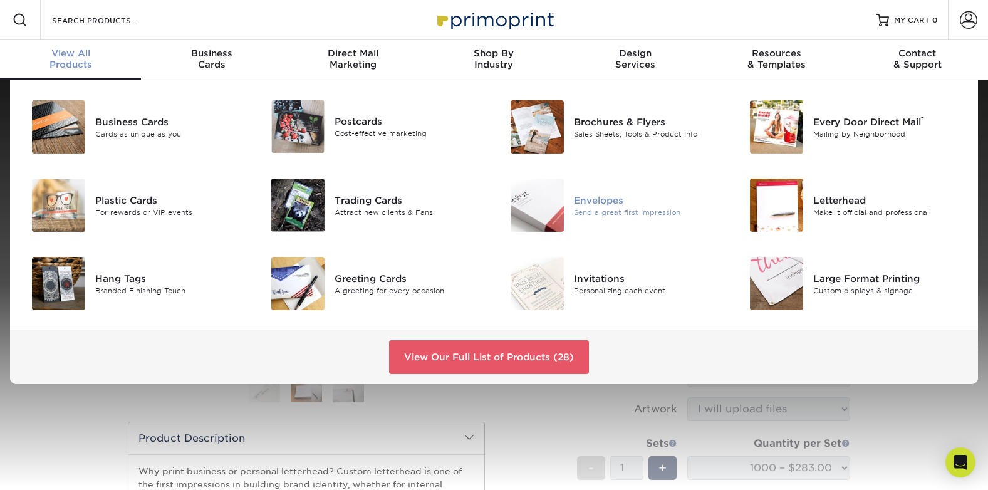
click at [591, 205] on div "Envelopes" at bounding box center [649, 200] width 150 height 14
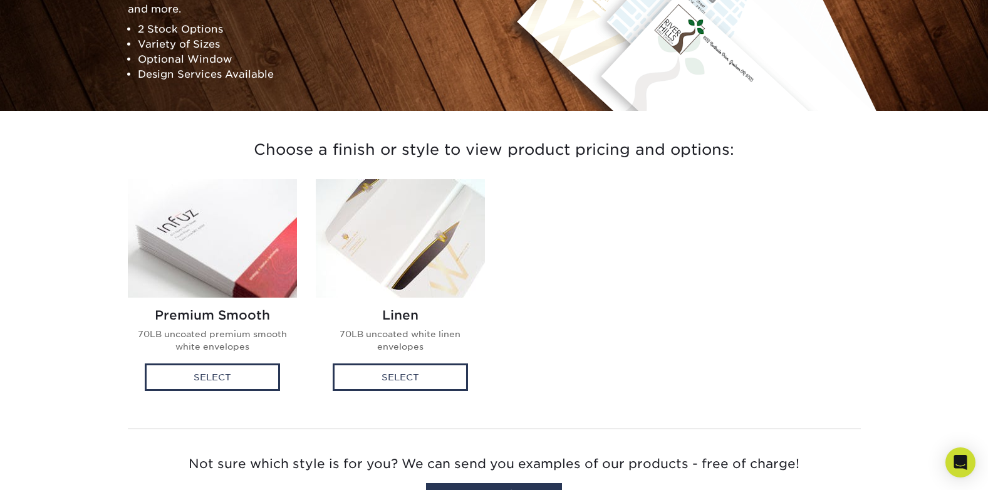
scroll to position [313, 0]
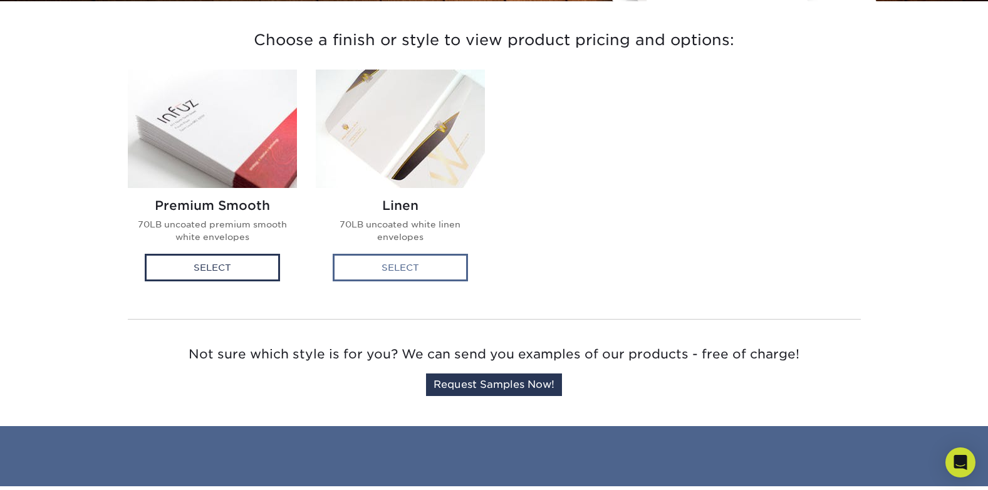
click at [421, 267] on div "Select" at bounding box center [400, 268] width 135 height 28
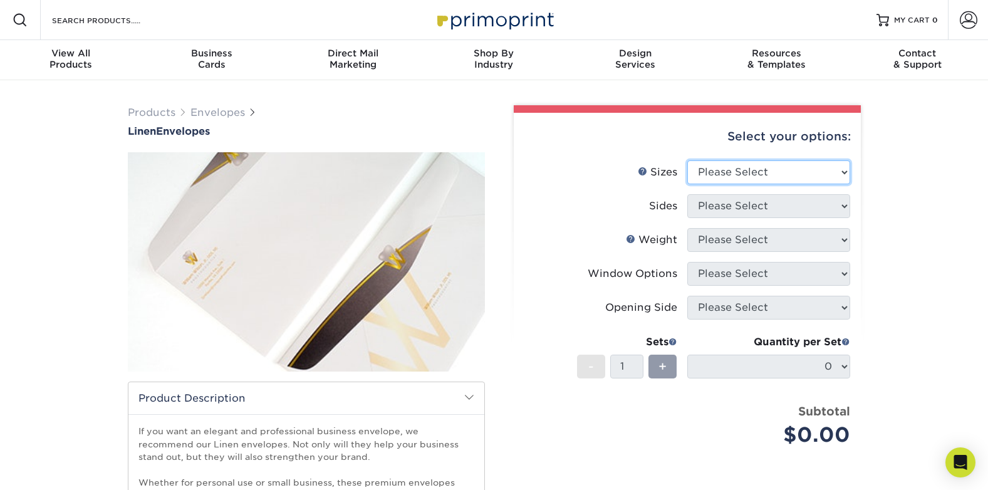
click at [745, 177] on select "Please Select 8.875" x 3.875" 4.125" x 9.5" 5.25" x 7.25" 9" x 12"" at bounding box center [768, 172] width 163 height 24
click at [787, 165] on select "Please Select 8.875" x 3.875" 4.125" x 9.5" 5.25" x 7.25" 9" x 12"" at bounding box center [768, 172] width 163 height 24
select select "9.00x12.00"
click at [687, 160] on select "Please Select 8.875" x 3.875" 4.125" x 9.5" 5.25" x 7.25" 9" x 12"" at bounding box center [768, 172] width 163 height 24
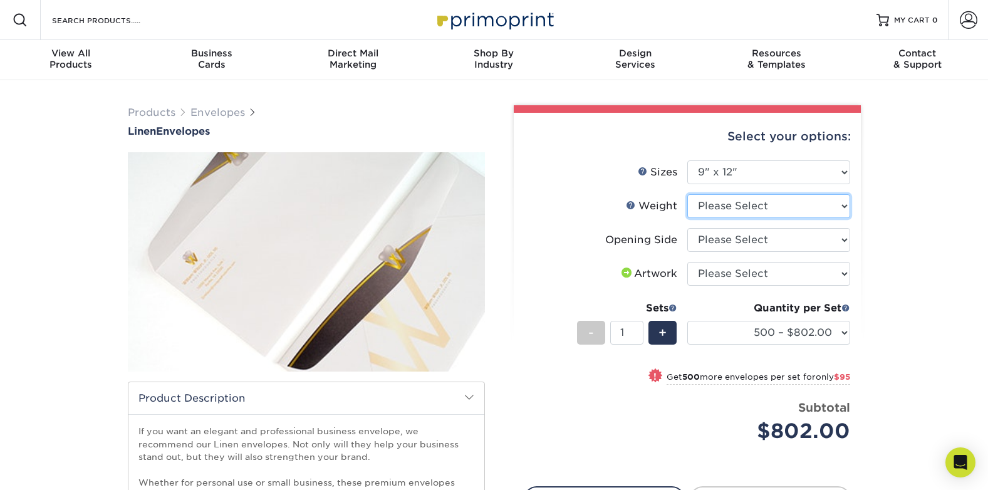
click at [825, 207] on select "Please Select 70LB" at bounding box center [768, 206] width 163 height 24
select select "70LB"
click at [687, 194] on select "Please Select 70LB" at bounding box center [768, 206] width 163 height 24
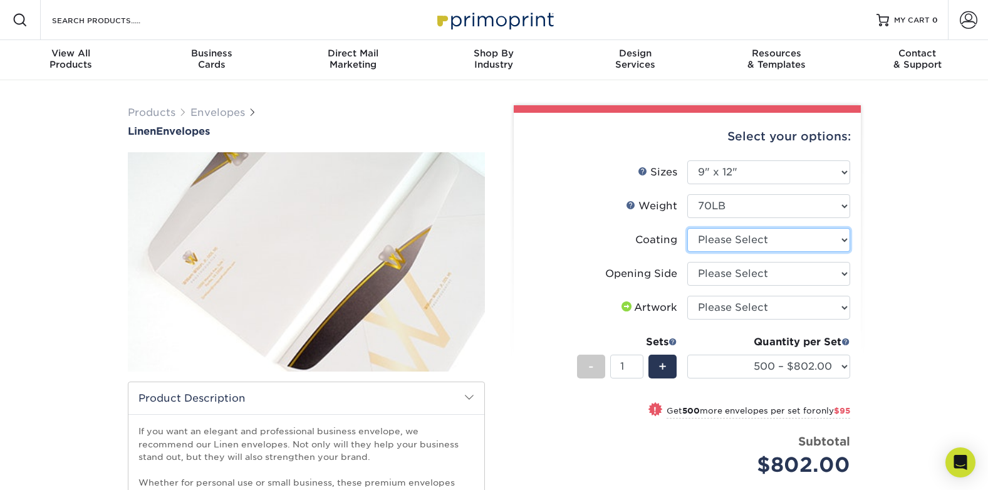
click at [713, 239] on select at bounding box center [768, 240] width 163 height 24
select select "3e7618de-abca-4bda-9f97-8b9129e913d8"
click at [687, 228] on select at bounding box center [768, 240] width 163 height 24
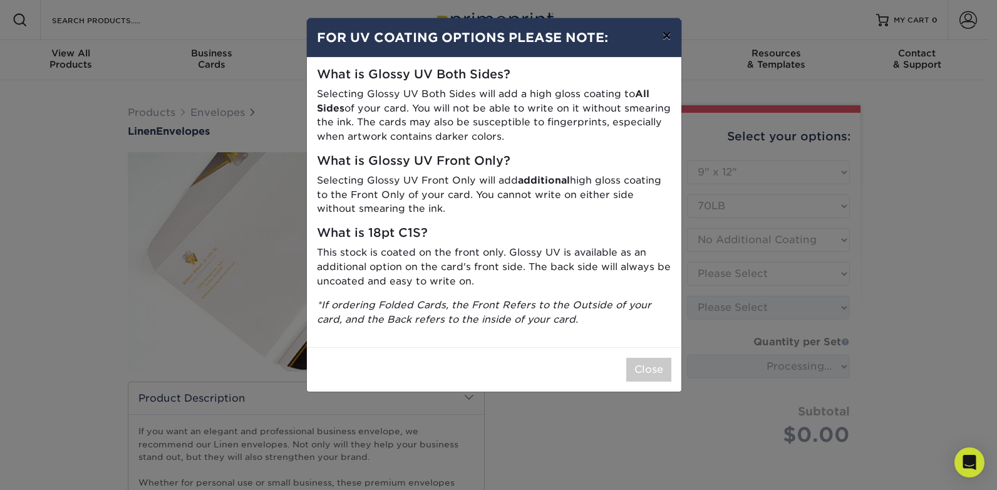
click at [669, 38] on button "×" at bounding box center [666, 35] width 29 height 35
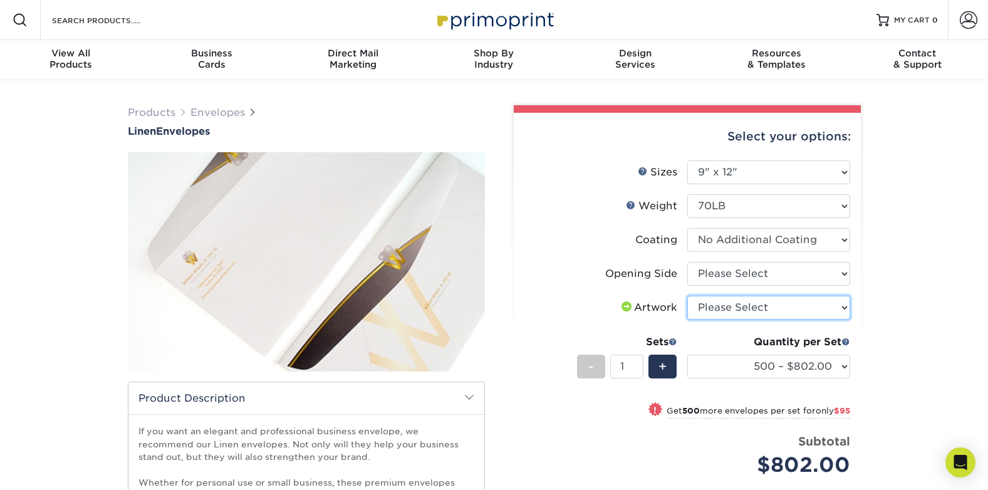
click at [813, 309] on select "Please Select I will upload files I need a design - $50" at bounding box center [768, 308] width 163 height 24
select select "upload"
click at [687, 296] on select "Please Select I will upload files I need a design - $50" at bounding box center [768, 308] width 163 height 24
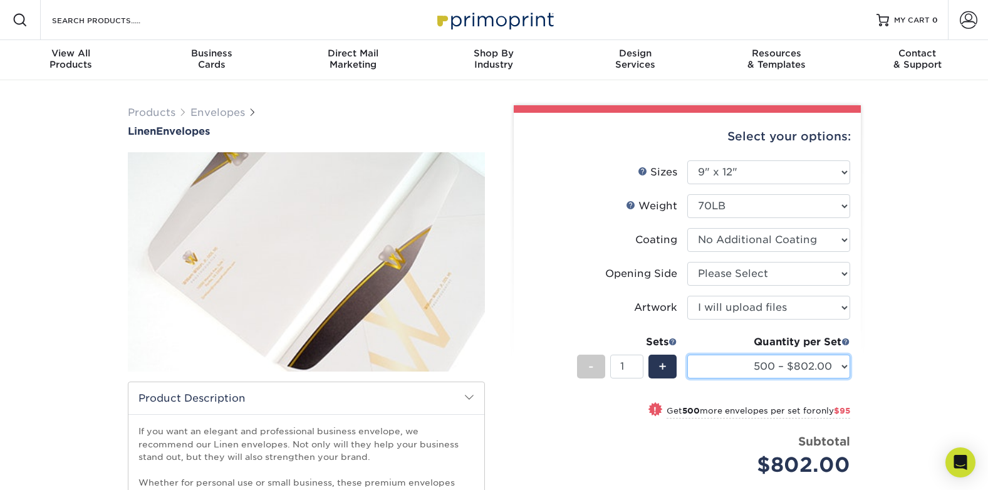
click at [829, 369] on select "500 – $802.00 1000 – $897.00 2500 – $1282.00 5000 – $2168.00" at bounding box center [768, 366] width 163 height 24
select select "1000 – $897.00"
click at [687, 354] on select "500 – $802.00 1000 – $897.00 2500 – $1282.00 5000 – $2168.00" at bounding box center [768, 366] width 163 height 24
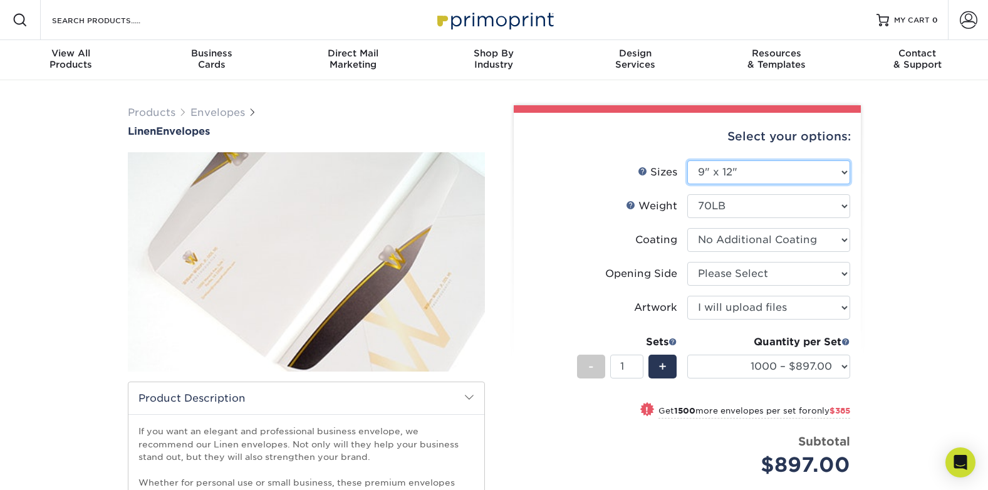
click at [735, 173] on select "Please Select 8.875" x 3.875" 4.125" x 9.5" 5.25" x 7.25" 9" x 12"" at bounding box center [768, 172] width 163 height 24
click at [750, 172] on select "Please Select 8.875" x 3.875" 4.125" x 9.5" 5.25" x 7.25" 9" x 12"" at bounding box center [768, 172] width 163 height 24
click at [782, 170] on select "Please Select 8.875" x 3.875" 4.125" x 9.5" 5.25" x 7.25" 9" x 12"" at bounding box center [768, 172] width 163 height 24
select select "4.12x9.50"
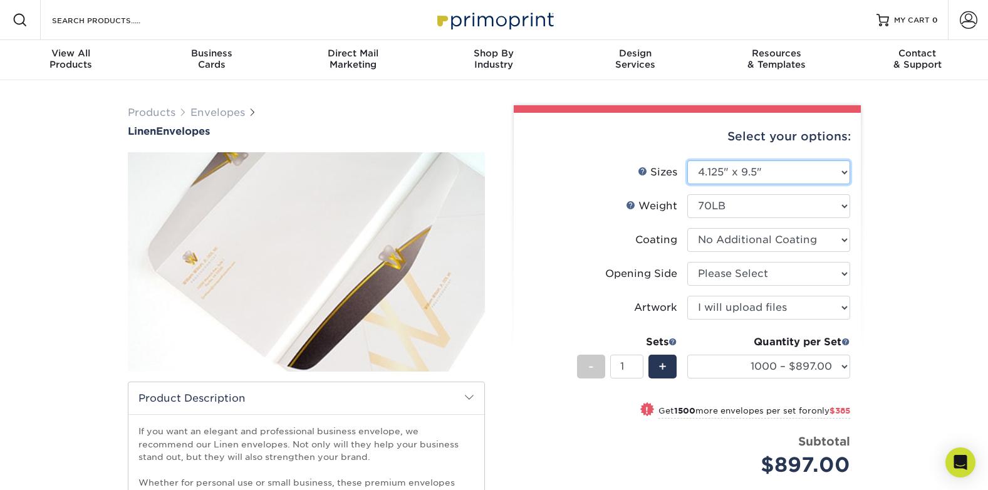
click at [687, 160] on select "Please Select 8.875" x 3.875" 4.125" x 9.5" 5.25" x 7.25" 9" x 12"" at bounding box center [768, 172] width 163 height 24
select select "-1"
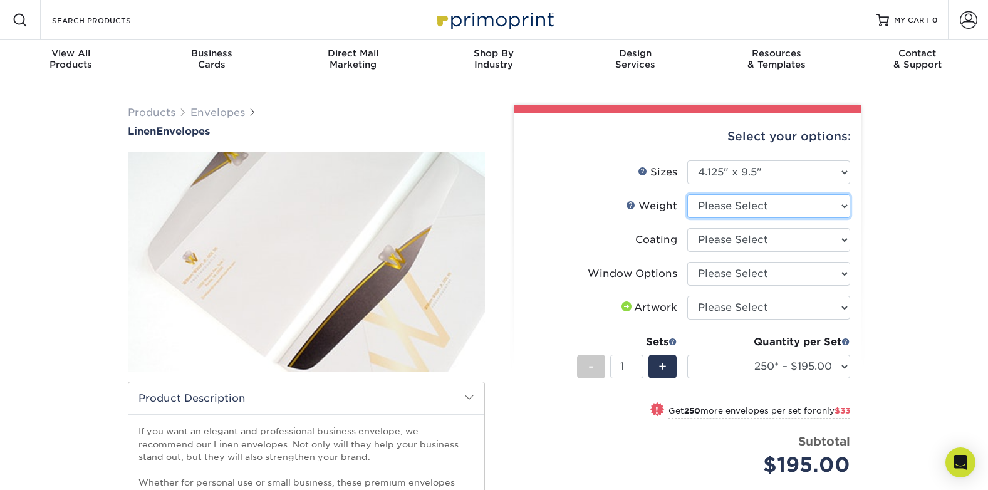
click at [831, 204] on select "Please Select 70LB" at bounding box center [768, 206] width 163 height 24
click at [826, 165] on select "Please Select 8.875" x 3.875" 4.125" x 9.5" 5.25" x 7.25" 9" x 12"" at bounding box center [768, 172] width 163 height 24
select select "3.88x8.88"
click at [687, 160] on select "Please Select 8.875" x 3.875" 4.125" x 9.5" 5.25" x 7.25" 9" x 12"" at bounding box center [768, 172] width 163 height 24
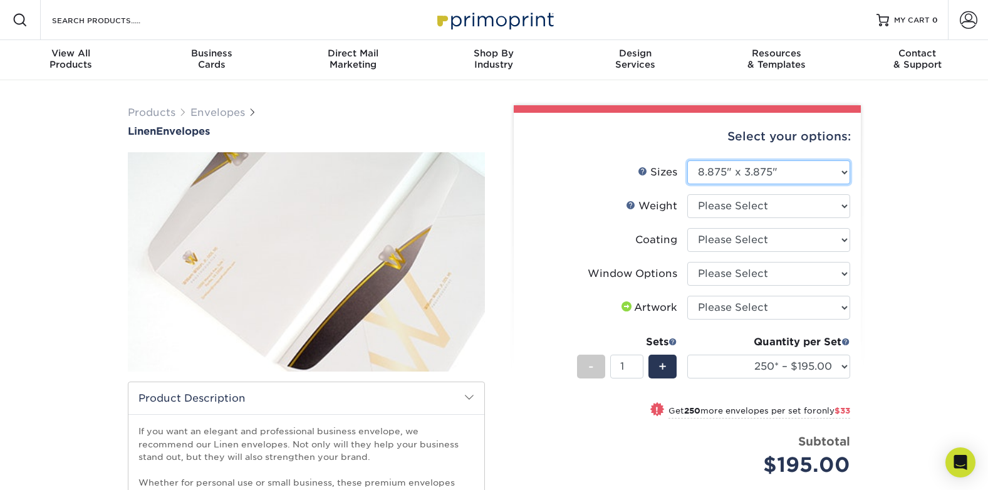
select select "-1"
click at [781, 172] on select "Please Select 8.875" x 3.875" 4.125" x 9.5" 5.25" x 7.25" 9" x 12"" at bounding box center [768, 172] width 163 height 24
click at [687, 160] on select "Please Select 8.875" x 3.875" 4.125" x 9.5" 5.25" x 7.25" 9" x 12"" at bounding box center [768, 172] width 163 height 24
click at [642, 167] on link "Sizes Help" at bounding box center [643, 171] width 10 height 10
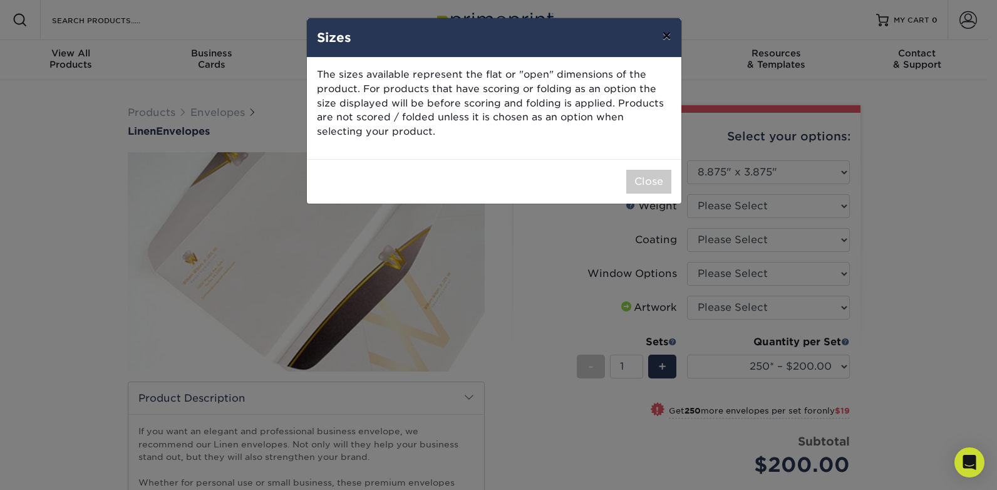
click at [656, 39] on button "×" at bounding box center [666, 35] width 29 height 35
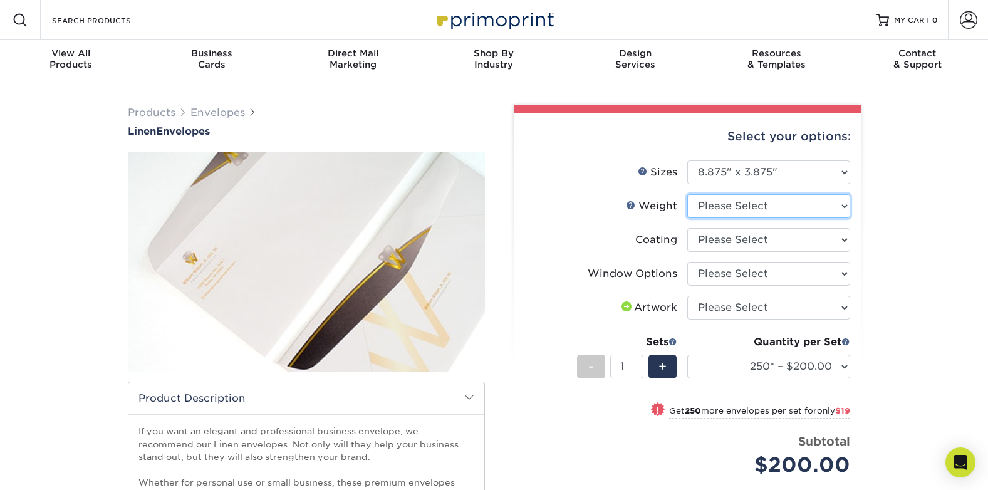
click at [730, 200] on select "Please Select 70LB" at bounding box center [768, 206] width 163 height 24
select select "70LB"
click at [687, 194] on select "Please Select 70LB" at bounding box center [768, 206] width 163 height 24
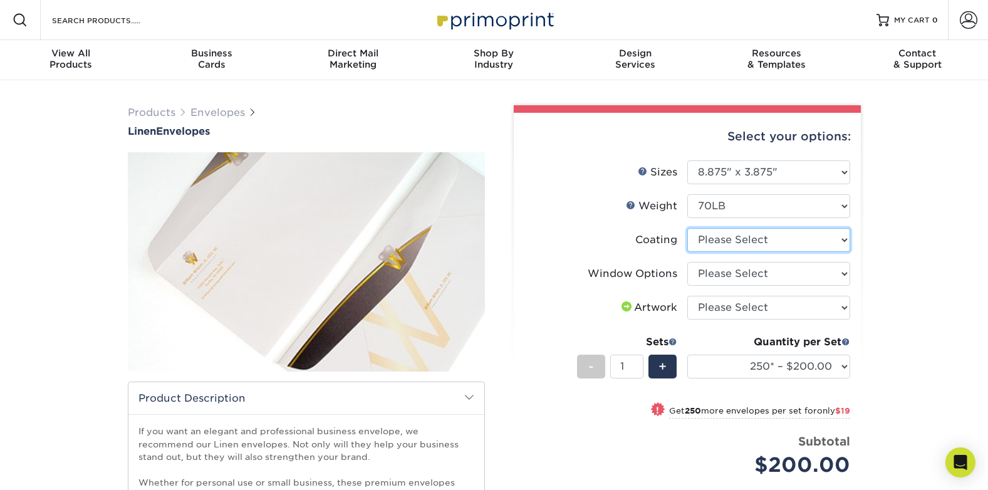
click at [806, 245] on select at bounding box center [768, 240] width 163 height 24
select select "3e7618de-abca-4bda-9f97-8b9129e913d8"
click at [687, 228] on select at bounding box center [768, 240] width 163 height 24
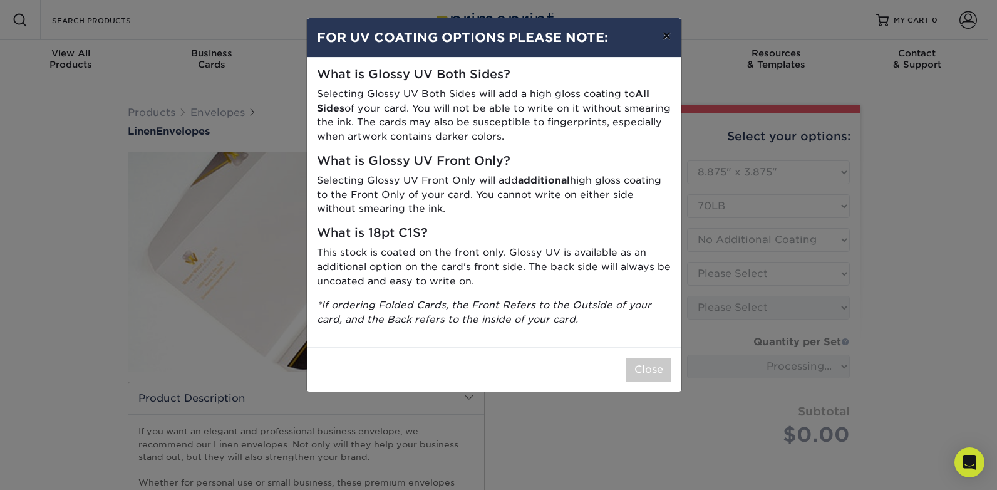
click at [670, 33] on button "×" at bounding box center [666, 35] width 29 height 35
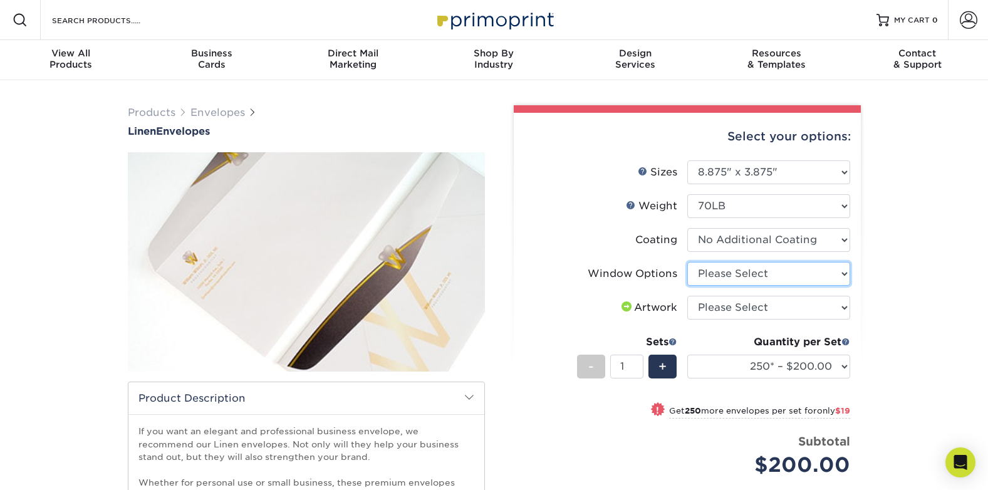
click at [775, 278] on select "Please Select No Window Window (Left Side)" at bounding box center [768, 274] width 163 height 24
select select "1f9e9f9f-4237-4243-ba79-49052844f6e6"
click at [687, 262] on select "Please Select No Window Window (Left Side)" at bounding box center [768, 274] width 163 height 24
click at [753, 301] on select "Please Select I will upload files I need a design - $50" at bounding box center [768, 308] width 163 height 24
select select "upload"
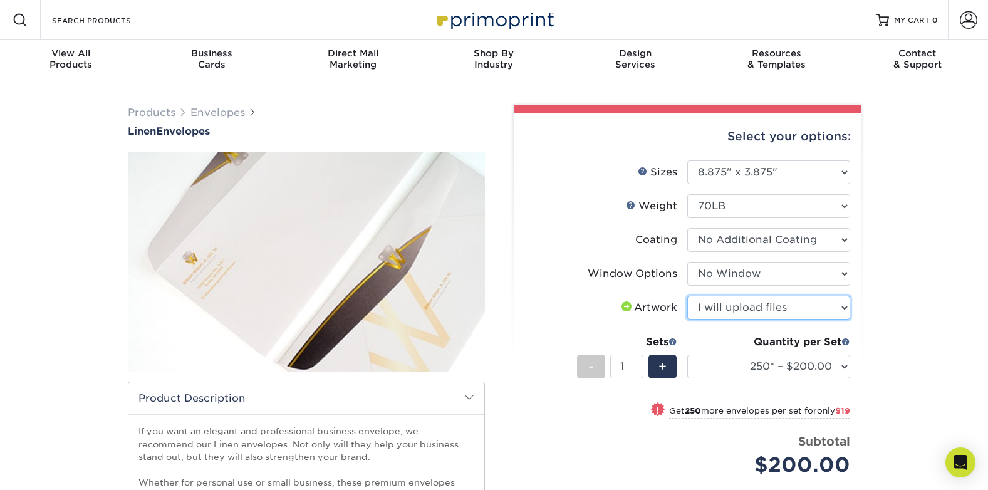
click at [687, 296] on select "Please Select I will upload files I need a design - $50" at bounding box center [768, 308] width 163 height 24
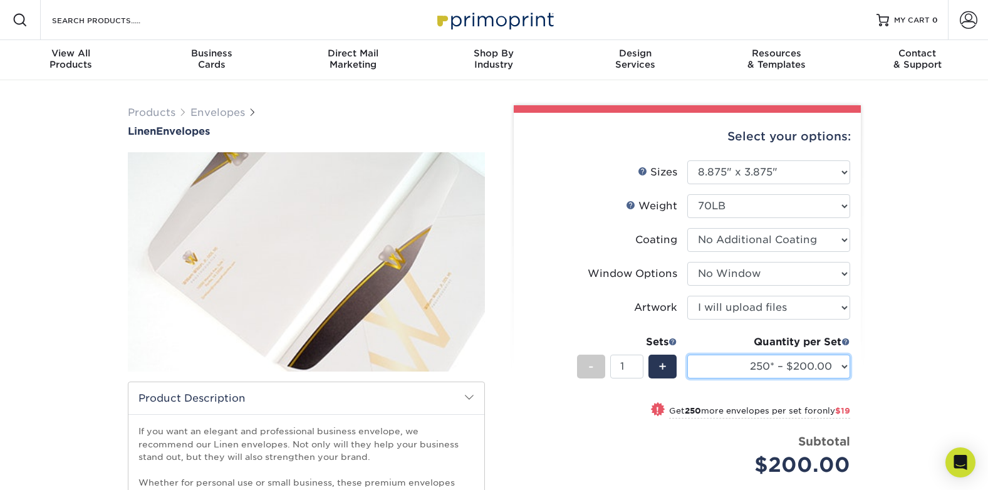
click at [793, 366] on select "250* – $200.00 500 – $219.00 1000 – $255.00 2500 – $418.00 5000 – $647.00 10000…" at bounding box center [768, 366] width 163 height 24
select select "1000 – $255.00"
click at [687, 354] on select "250* – $200.00 500 – $219.00 1000 – $255.00 2500 – $418.00 5000 – $647.00 10000…" at bounding box center [768, 366] width 163 height 24
click at [904, 341] on div "Products Envelopes Linen Envelopes" at bounding box center [494, 394] width 988 height 629
click at [906, 342] on div "Products Envelopes Linen Envelopes" at bounding box center [494, 394] width 988 height 629
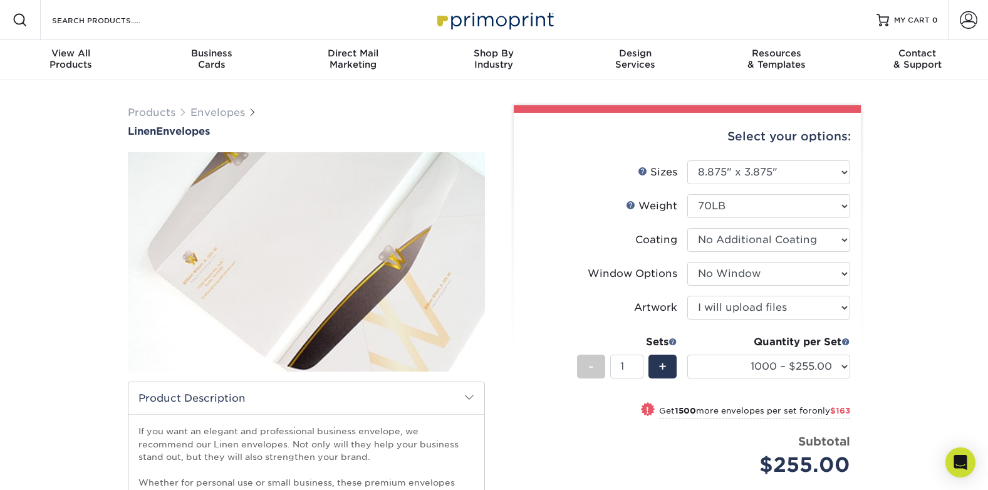
drag, startPoint x: 921, startPoint y: 434, endPoint x: 916, endPoint y: 424, distance: 11.2
click at [921, 433] on div "Products Envelopes Linen Envelopes" at bounding box center [494, 394] width 988 height 629
click at [826, 176] on select "Please Select 8.875" x 3.875" 4.125" x 9.5" 5.25" x 7.25" 9" x 12"" at bounding box center [768, 172] width 163 height 24
click at [825, 178] on select "Please Select 8.875" x 3.875" 4.125" x 9.5" 5.25" x 7.25" 9" x 12"" at bounding box center [768, 172] width 163 height 24
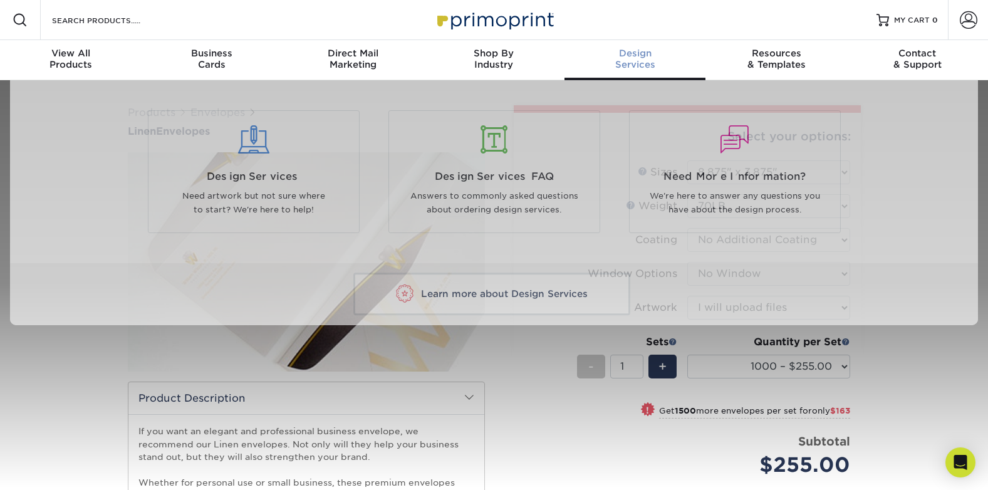
click at [632, 56] on span "Design" at bounding box center [634, 53] width 141 height 11
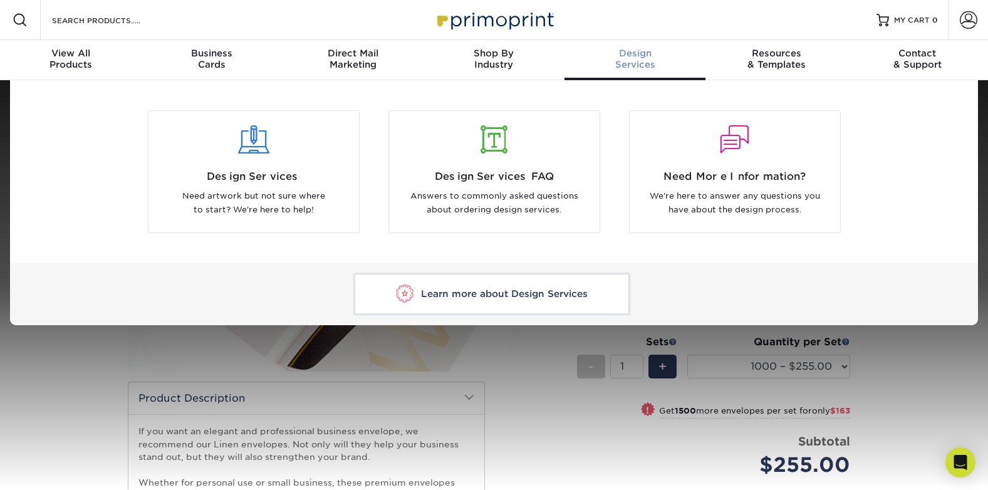
click at [631, 58] on span "Design" at bounding box center [634, 53] width 141 height 11
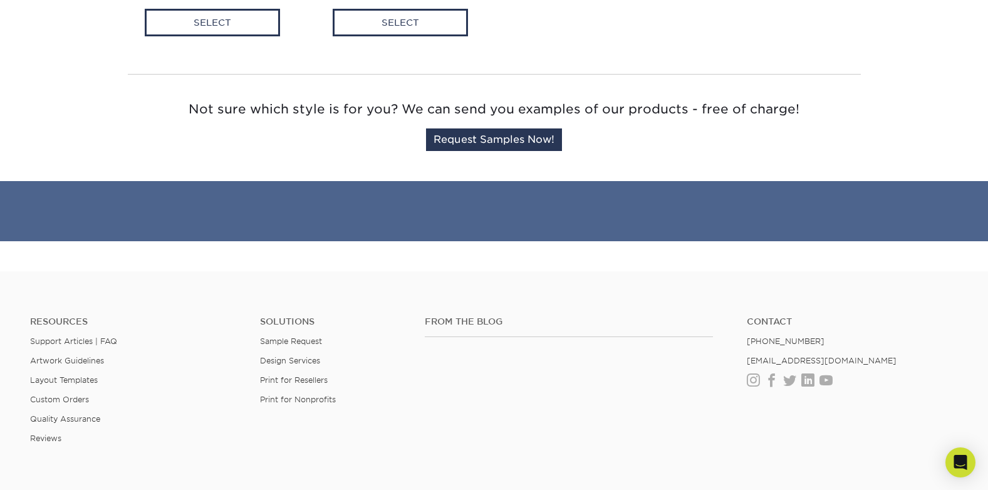
scroll to position [706, 0]
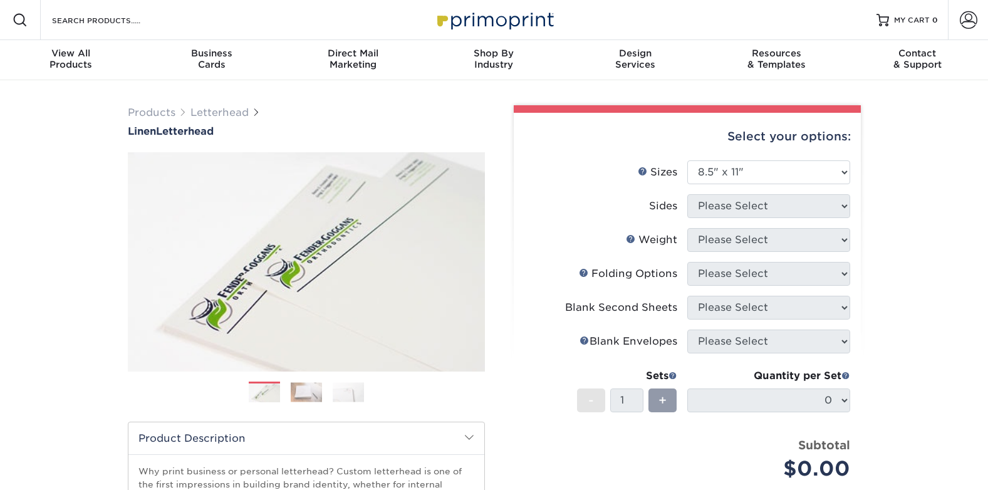
select select "8.50x11.00"
